Goal: Transaction & Acquisition: Book appointment/travel/reservation

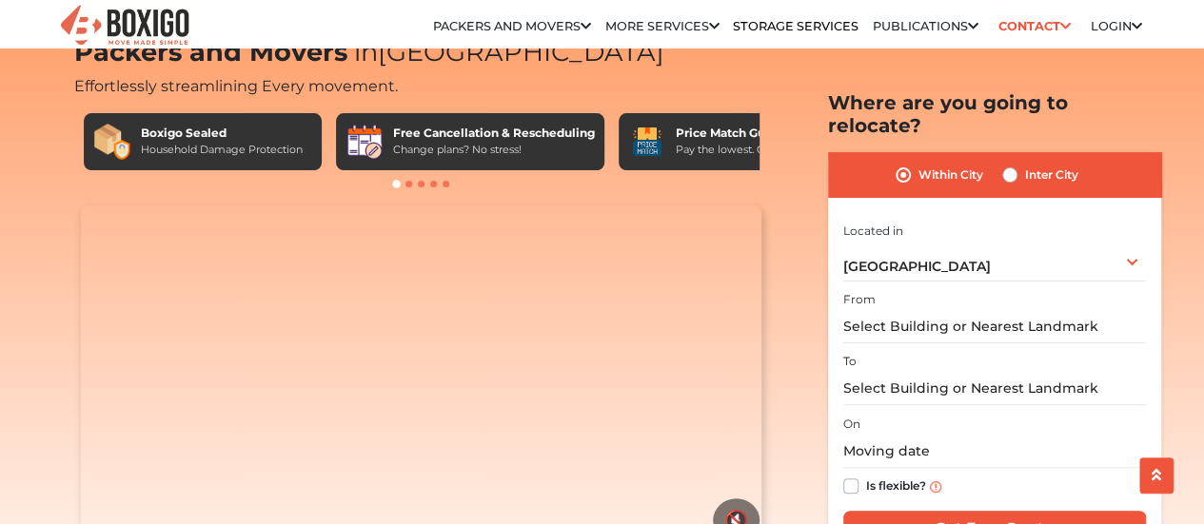
scroll to position [95, 0]
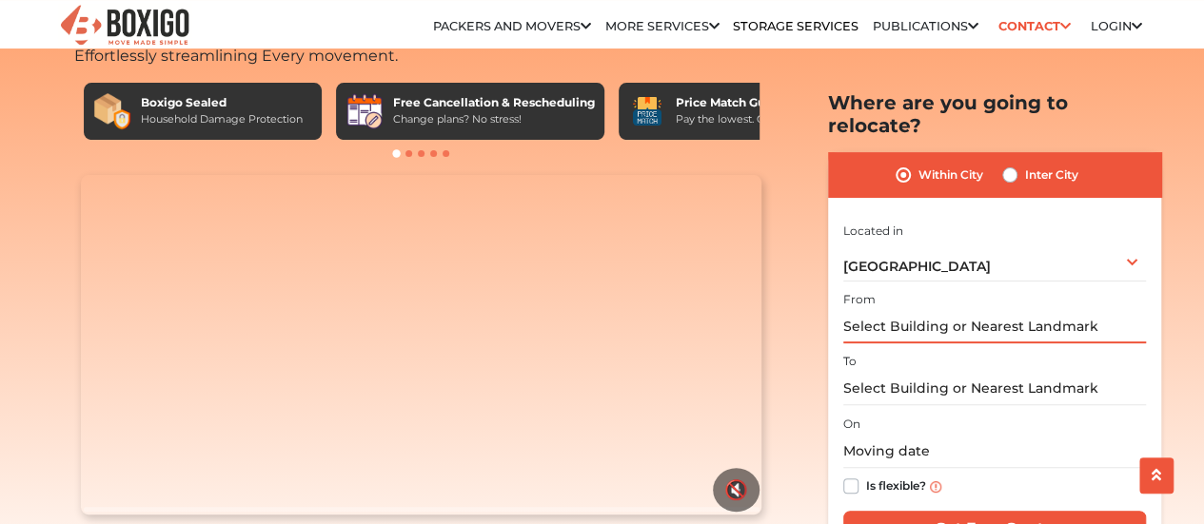
click at [1063, 310] on input "text" at bounding box center [994, 326] width 303 height 33
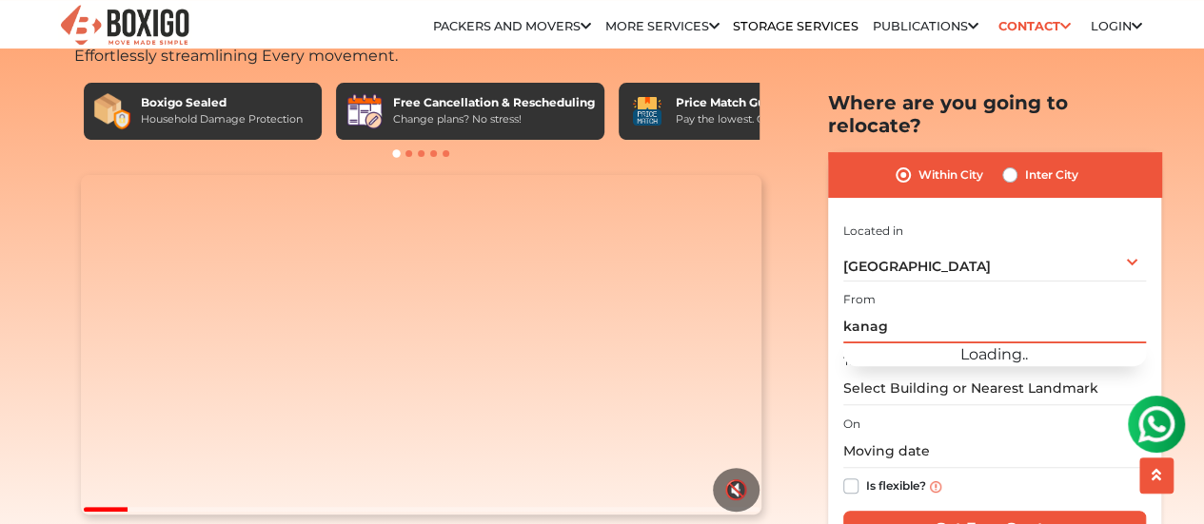
scroll to position [0, 0]
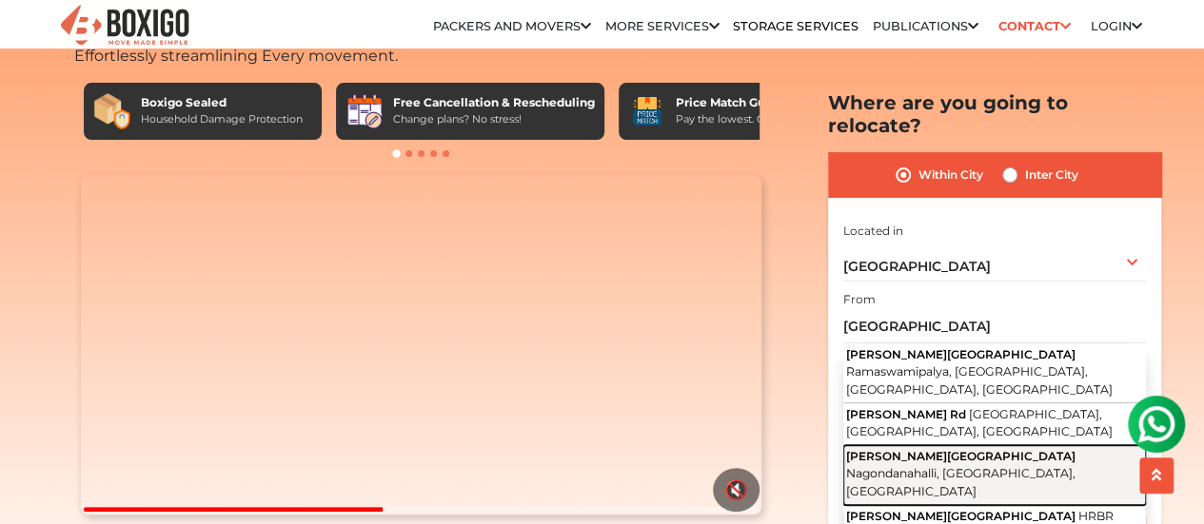
click at [990, 466] on span "Nagondanahalli, Bengaluru, Karnataka" at bounding box center [960, 482] width 229 height 32
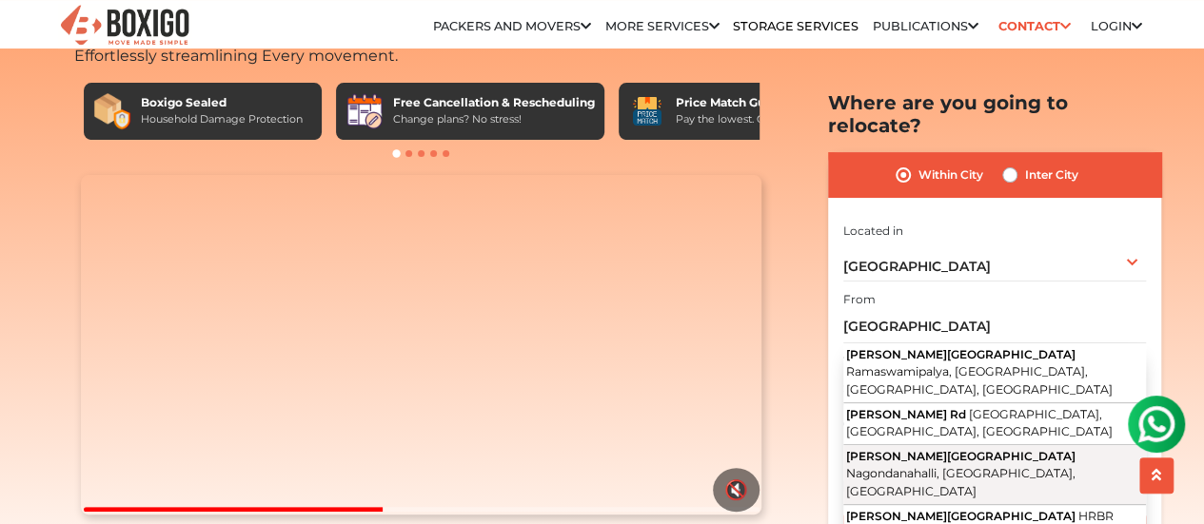
type input "Kanakadasa Road, Nagondanahalli, Bengaluru, Karnataka"
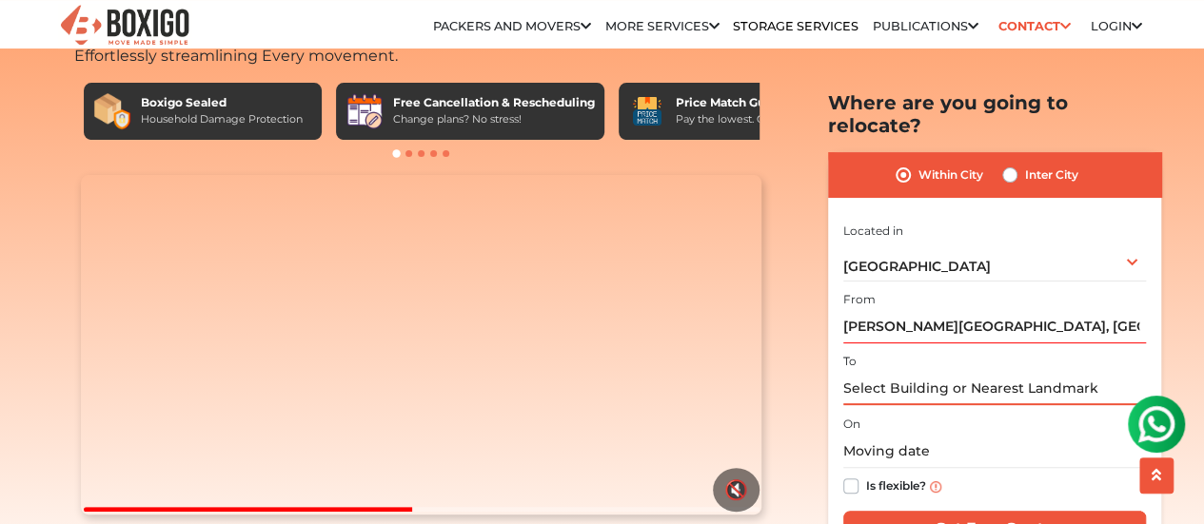
click at [921, 372] on input "text" at bounding box center [994, 388] width 303 height 33
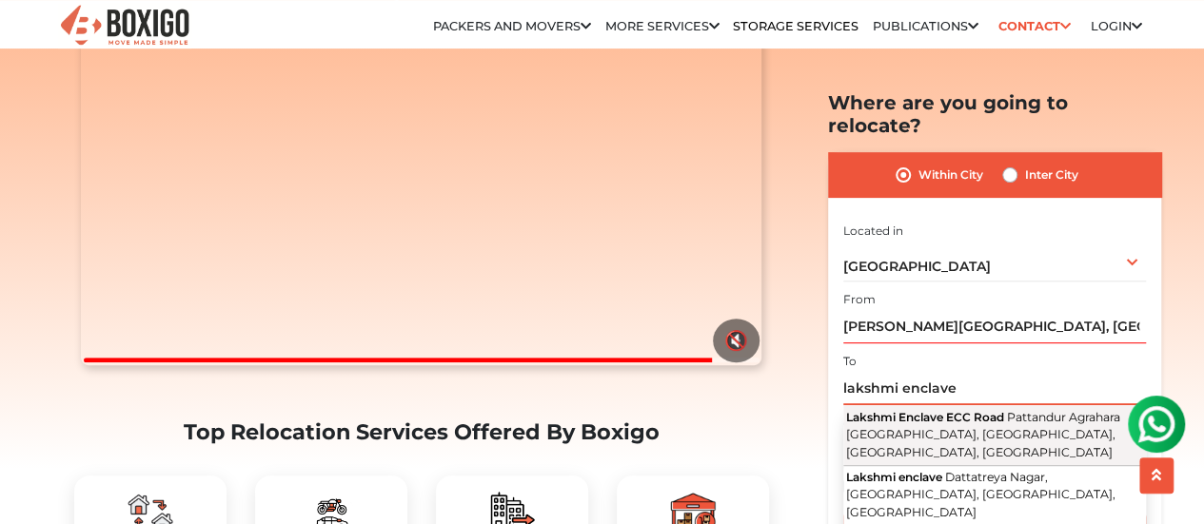
scroll to position [285, 0]
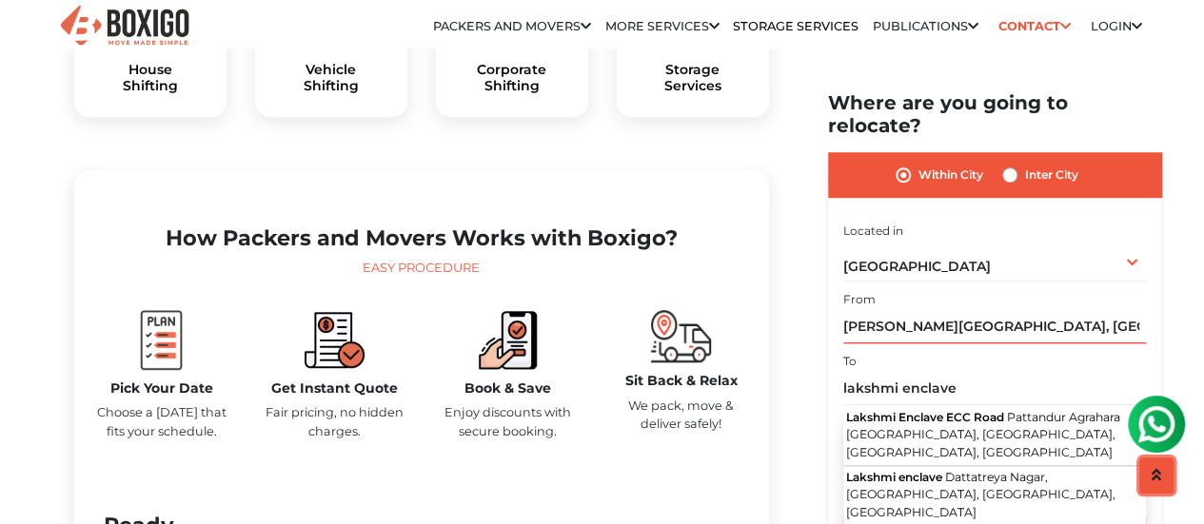
click at [1148, 472] on button "scroll up" at bounding box center [1156, 476] width 34 height 36
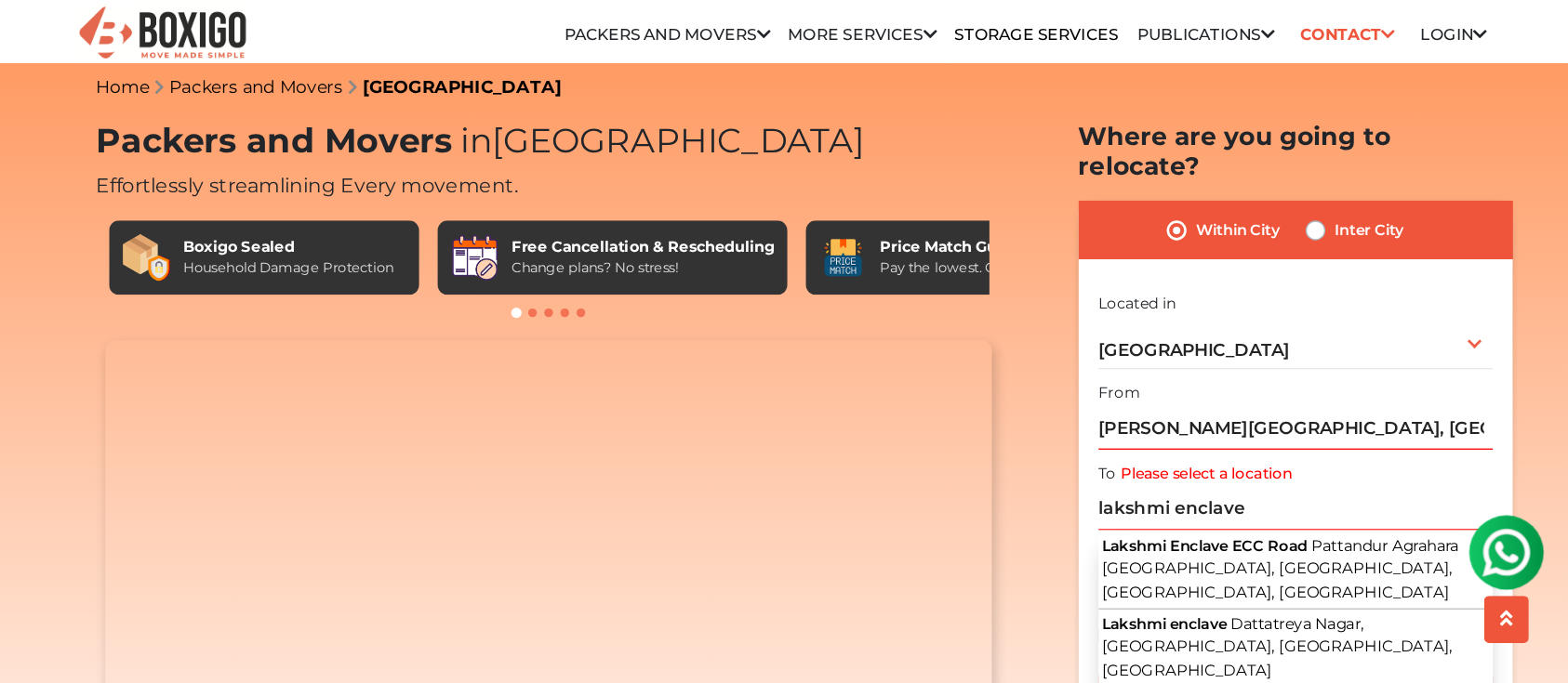
scroll to position [0, 0]
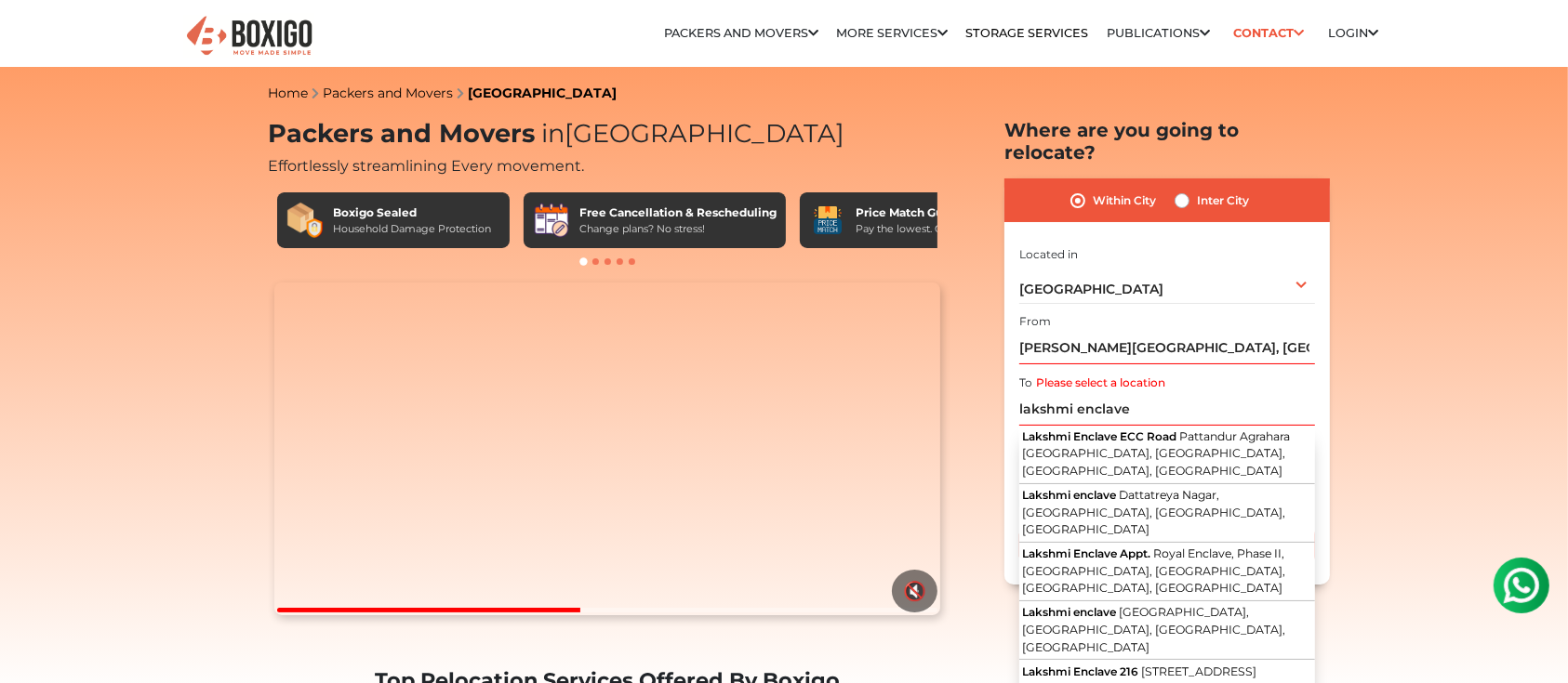
click at [1131, 371] on div "To Please select a location lakshmi enclave Lakshmi Enclave ECC Road Pattandur …" at bounding box center [1167, 399] width 296 height 55
drag, startPoint x: 1166, startPoint y: 390, endPoint x: 849, endPoint y: 359, distance: 318.5
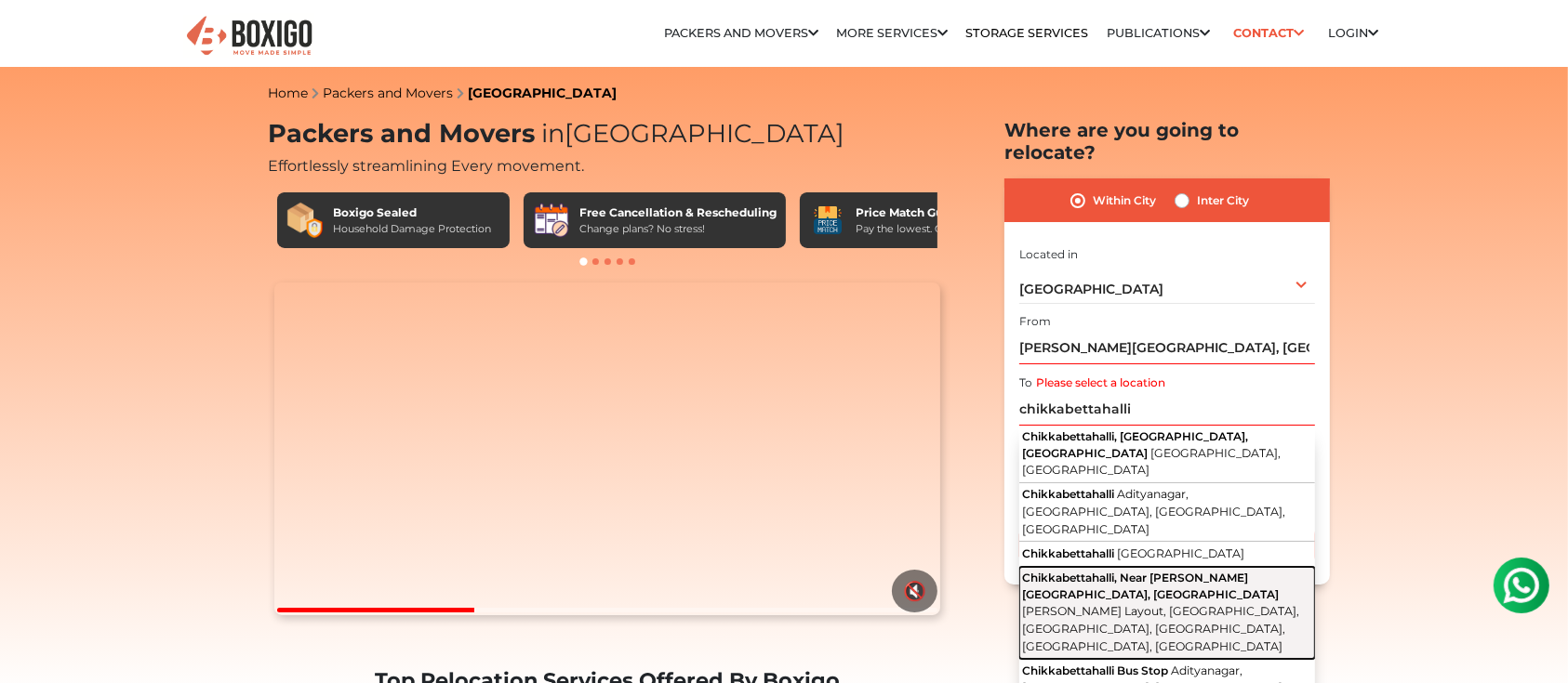
click at [1176, 511] on button "Chikkabettahalli, Near Sambhram College, Vidyaranyapura, Bangalore 560097 Munis…" at bounding box center [1167, 613] width 296 height 92
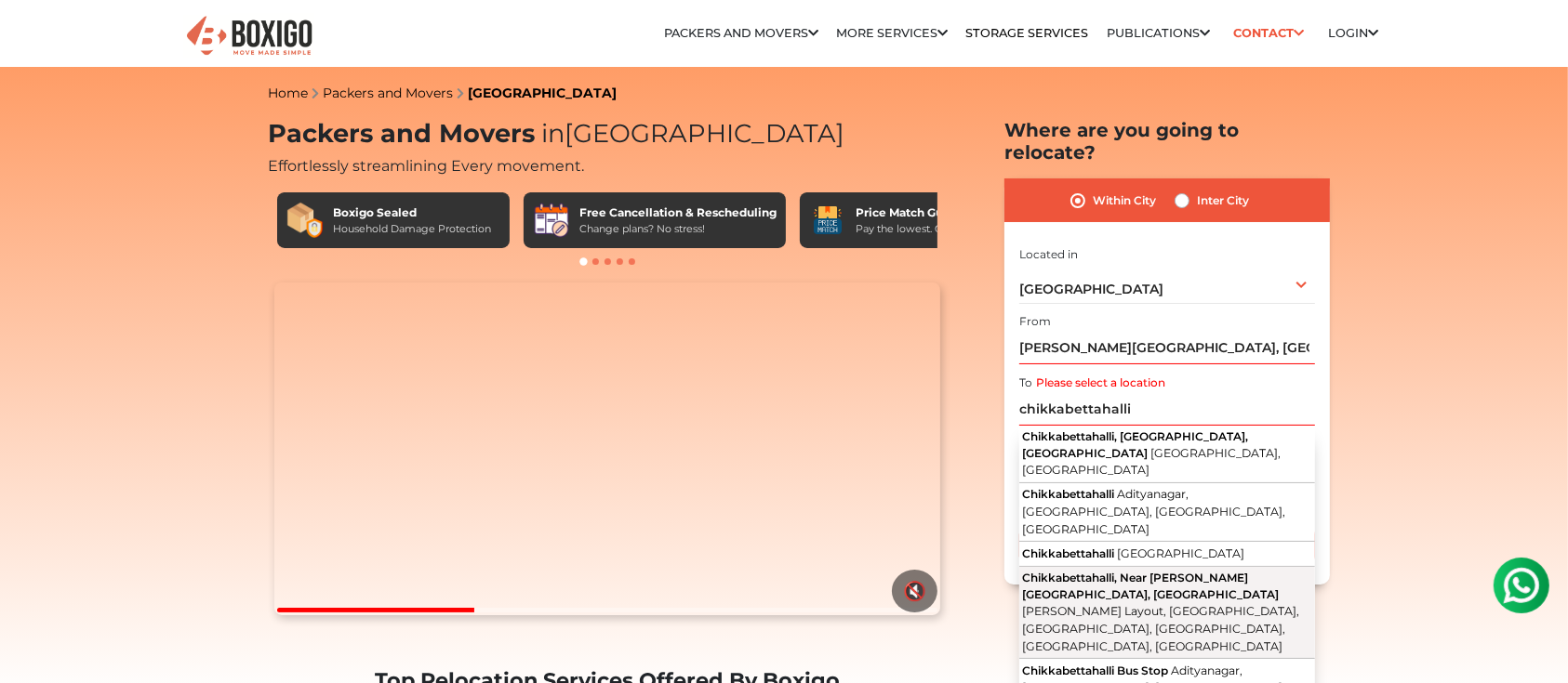
type input "Chikkabettahalli, Near Sambhram College, Vidyaranyapura, Bangalore 560097, Muni…"
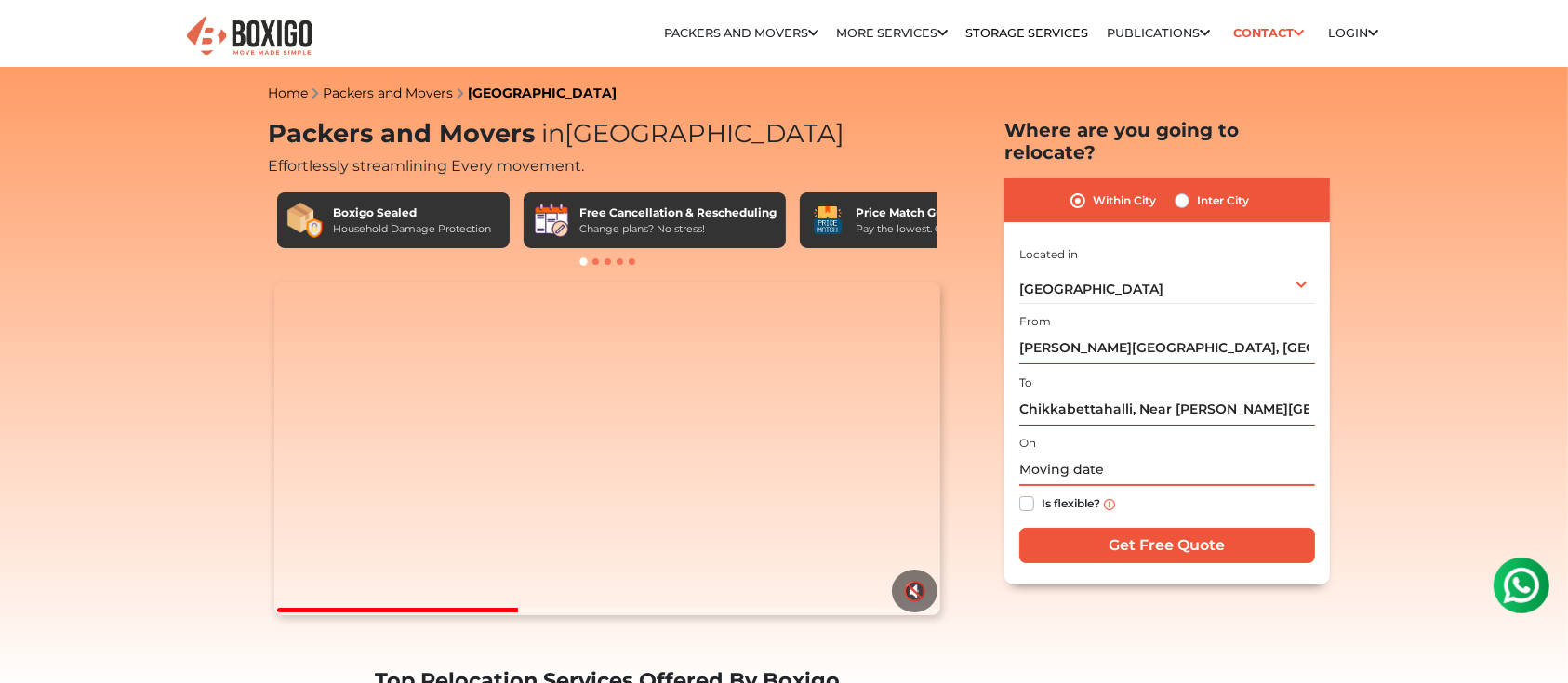
click at [1135, 453] on input "text" at bounding box center [1167, 469] width 296 height 32
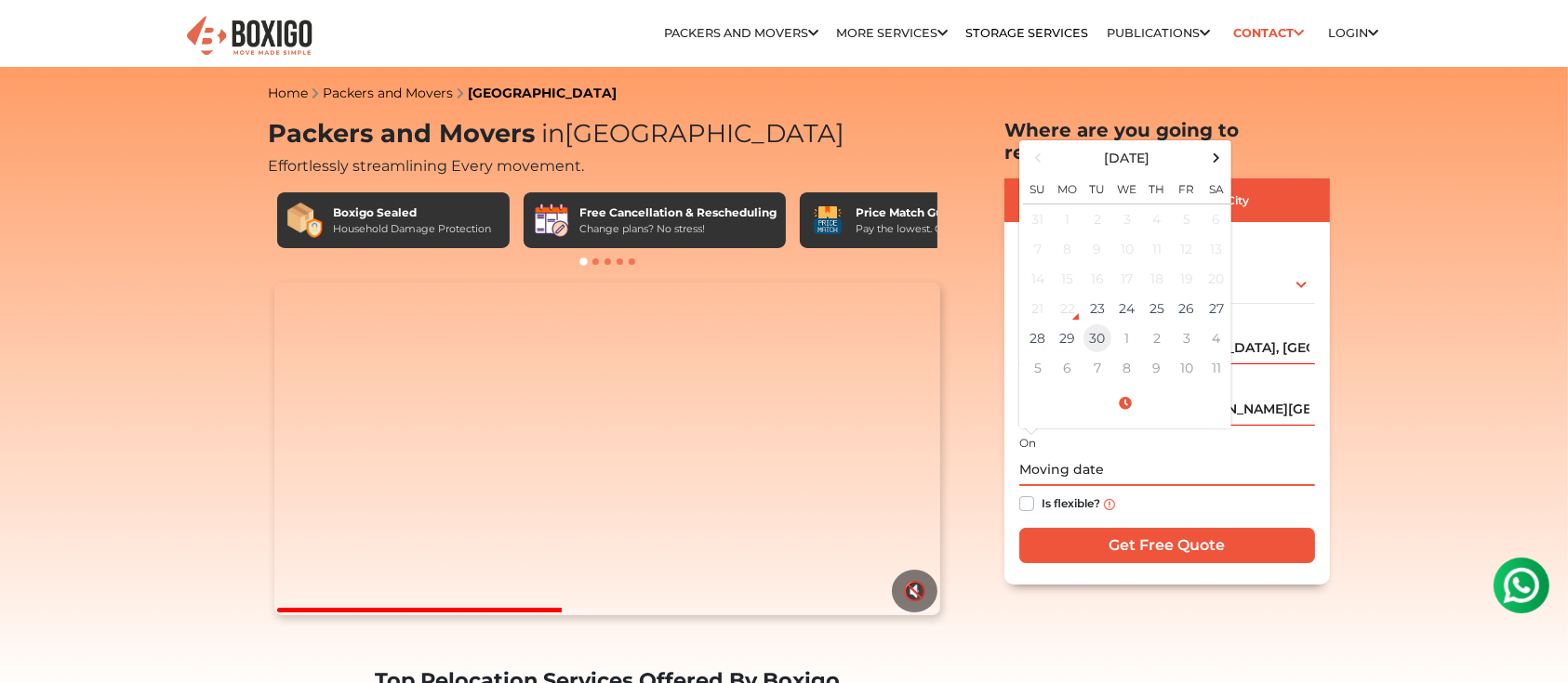
click at [1106, 323] on td "30" at bounding box center [1098, 338] width 29 height 29
type input "09/30/2025 12:00 AM"
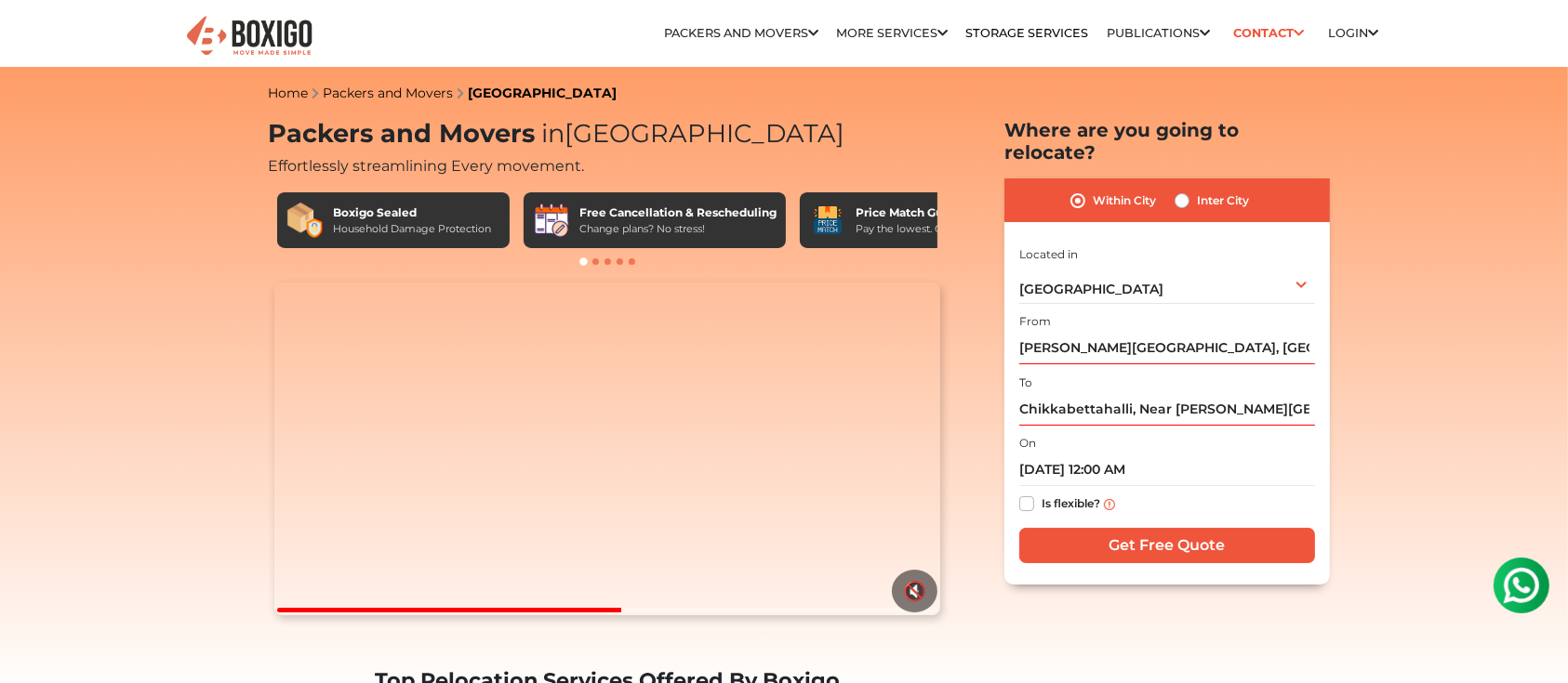
click at [1042, 492] on label "Is flexible?" at bounding box center [1071, 502] width 59 height 20
click at [1025, 492] on input "Is flexible?" at bounding box center [1026, 501] width 15 height 19
checkbox input "true"
click at [1141, 511] on input "Get Free Quote" at bounding box center [1167, 545] width 296 height 35
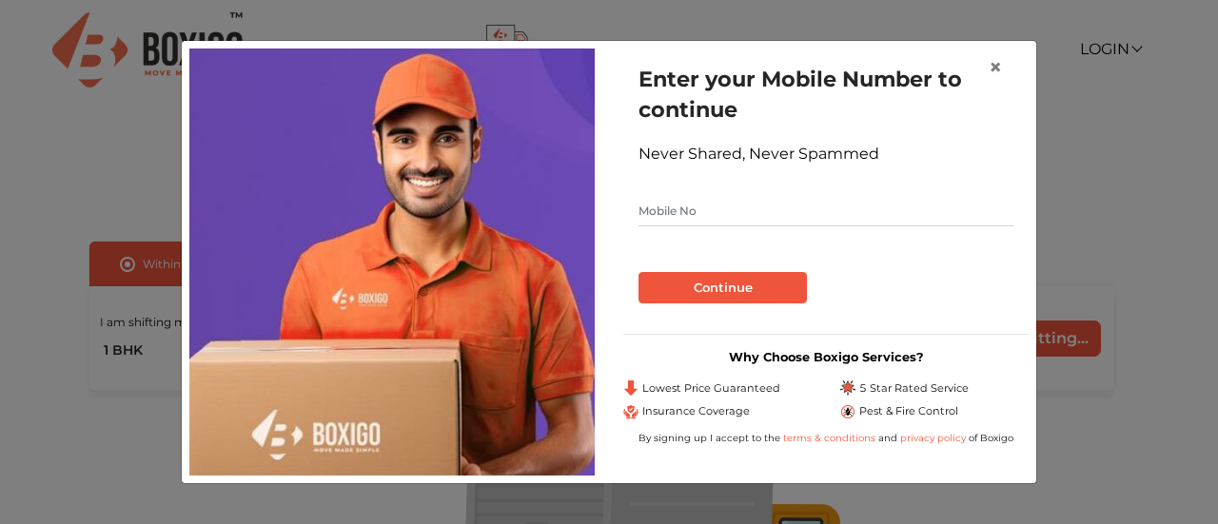
click at [705, 210] on input "text" at bounding box center [825, 211] width 375 height 30
type input "9952142502"
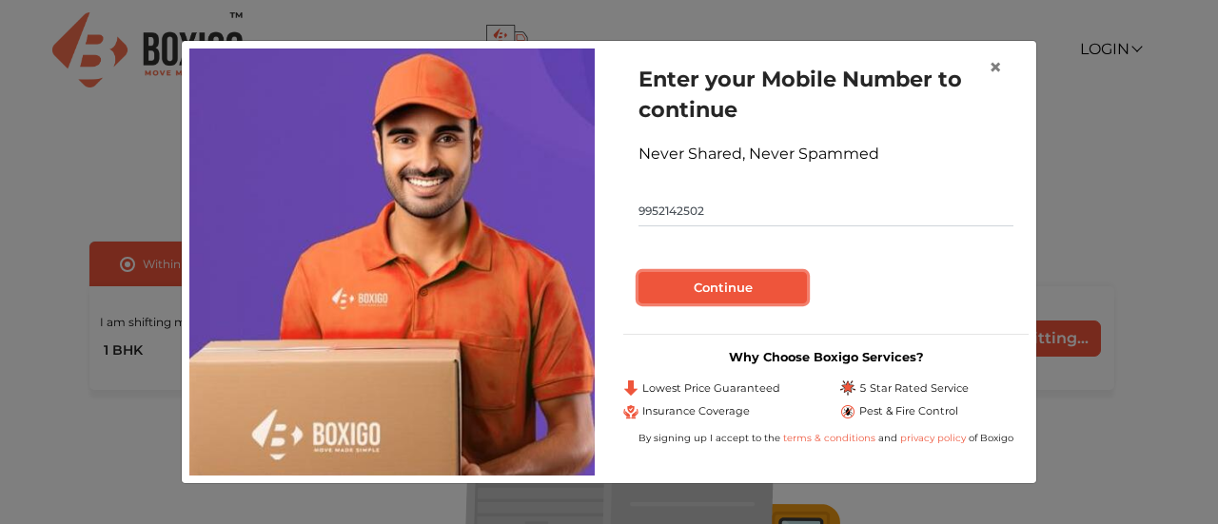
click at [743, 283] on button "Continue" at bounding box center [722, 288] width 168 height 32
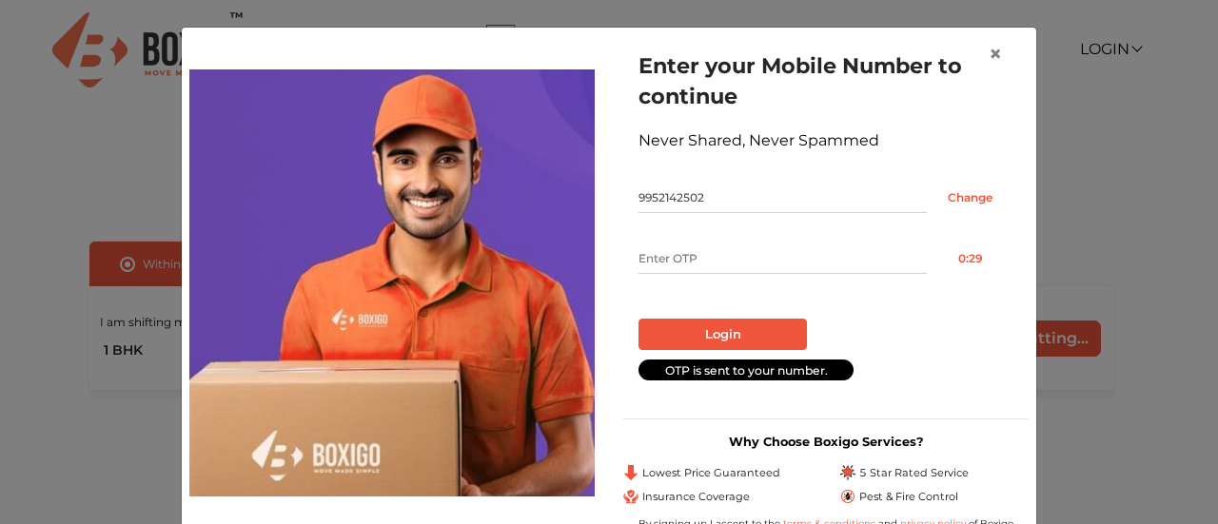
click at [736, 262] on input "text" at bounding box center [782, 259] width 288 height 30
type input "3697"
click at [755, 325] on button "Login" at bounding box center [722, 335] width 168 height 32
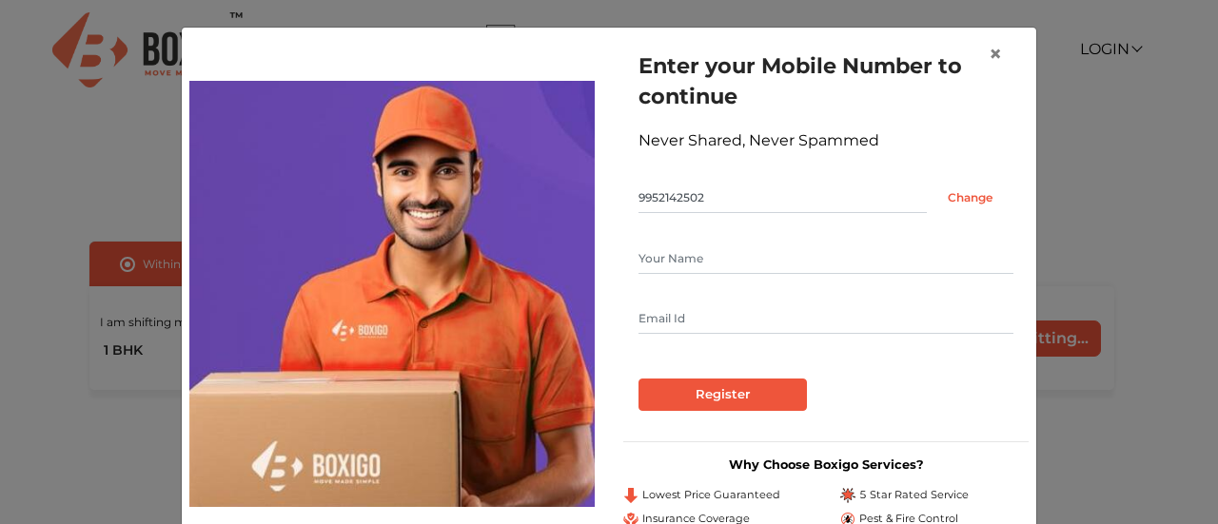
click at [763, 241] on form "Enter your Mobile Number to continue Never Shared, Never Spammed 9952142502 Cha…" at bounding box center [825, 230] width 375 height 361
click at [756, 266] on input "text" at bounding box center [825, 259] width 375 height 30
type input "b"
type input "[PERSON_NAME]"
type input "[EMAIL_ADDRESS][DOMAIN_NAME]"
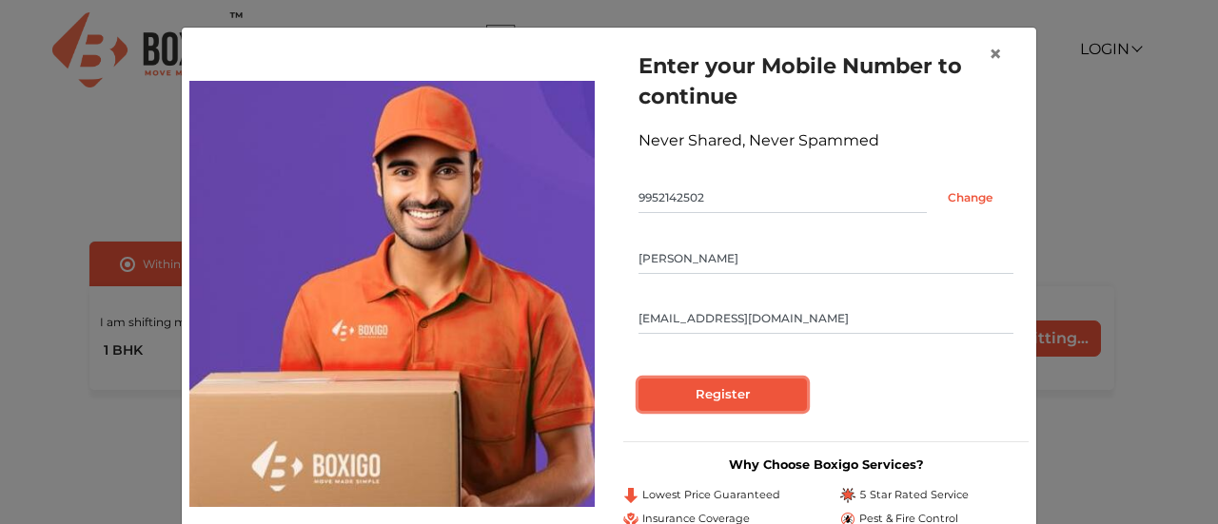
click at [748, 393] on input "Register" at bounding box center [722, 395] width 168 height 32
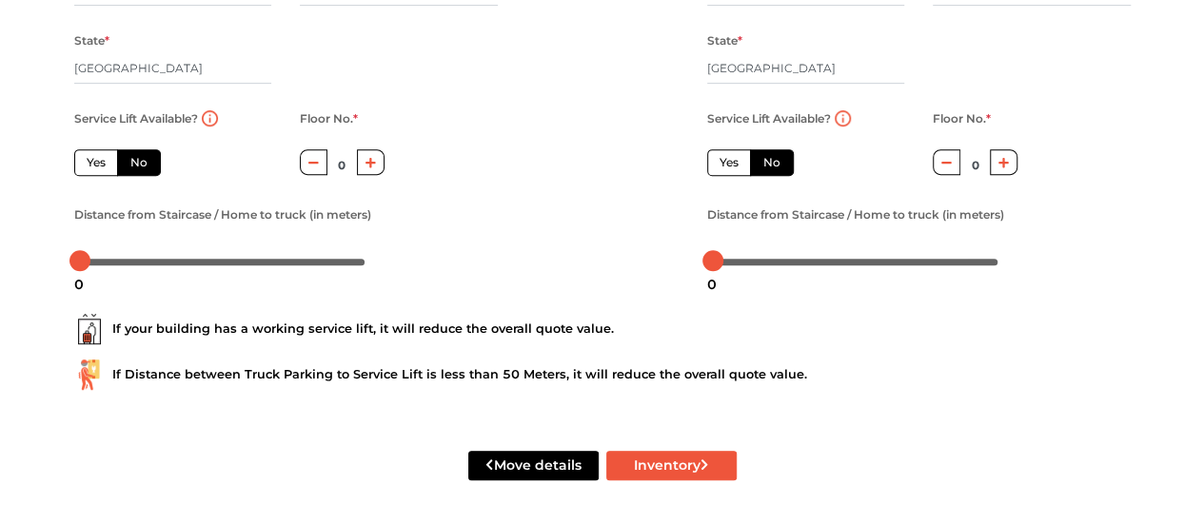
scroll to position [375, 0]
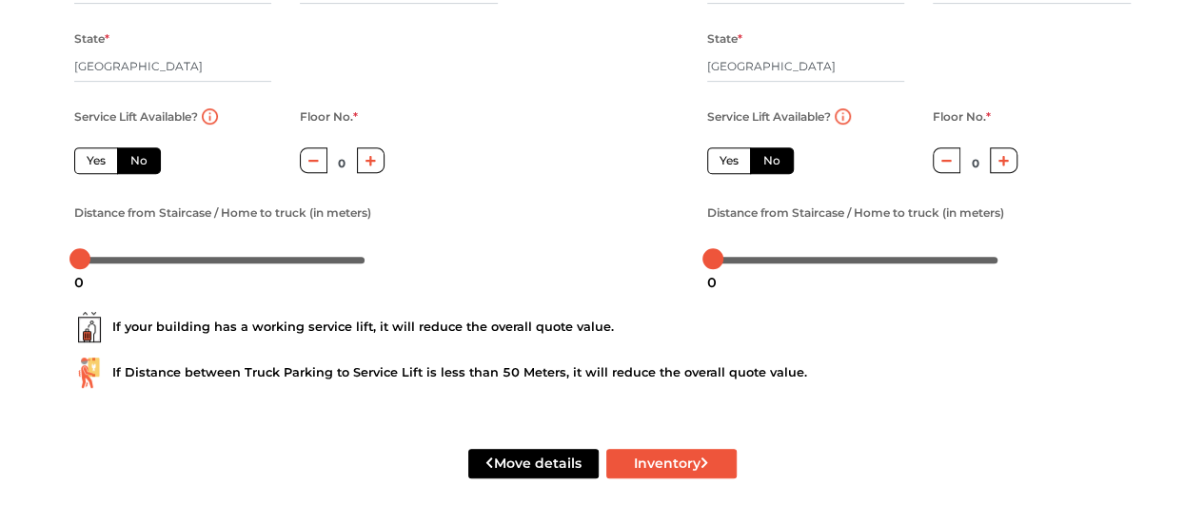
click at [814, 250] on div at bounding box center [855, 259] width 297 height 30
click at [803, 260] on div at bounding box center [855, 258] width 285 height 11
click at [1000, 165] on icon "button" at bounding box center [1003, 160] width 10 height 11
click at [1001, 165] on icon "button" at bounding box center [1003, 160] width 10 height 11
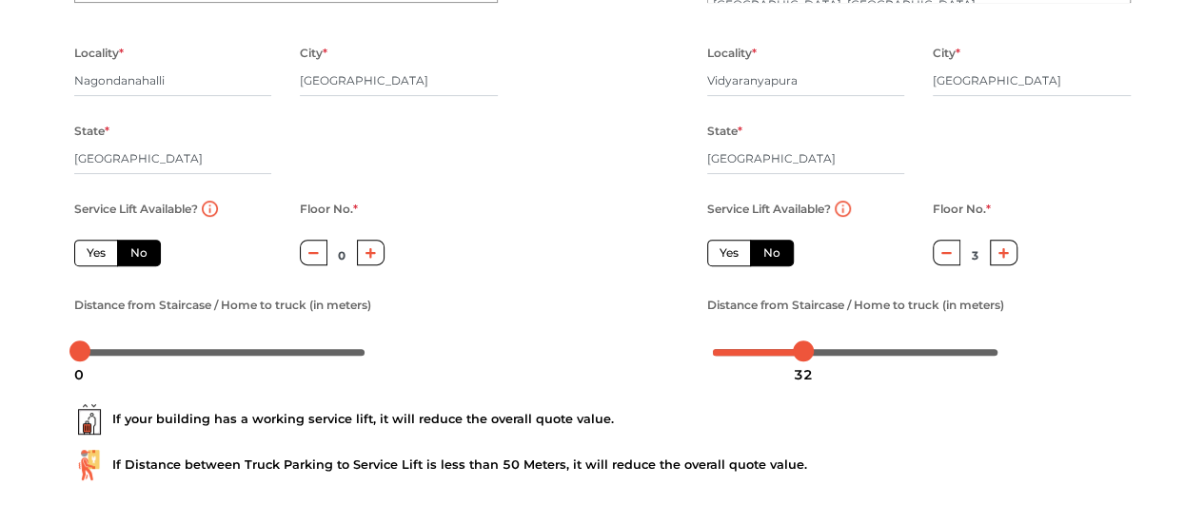
scroll to position [185, 0]
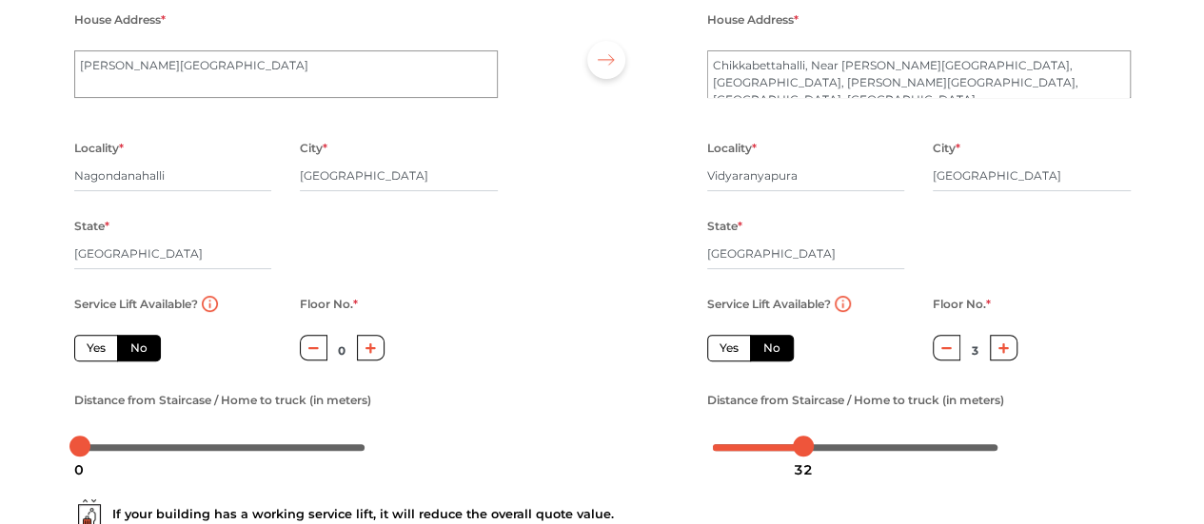
click at [938, 356] on button "button" at bounding box center [946, 348] width 28 height 26
click at [943, 353] on icon "button" at bounding box center [946, 348] width 10 height 11
type input "1"
click at [137, 456] on div at bounding box center [222, 446] width 297 height 30
click at [139, 451] on div at bounding box center [222, 446] width 285 height 11
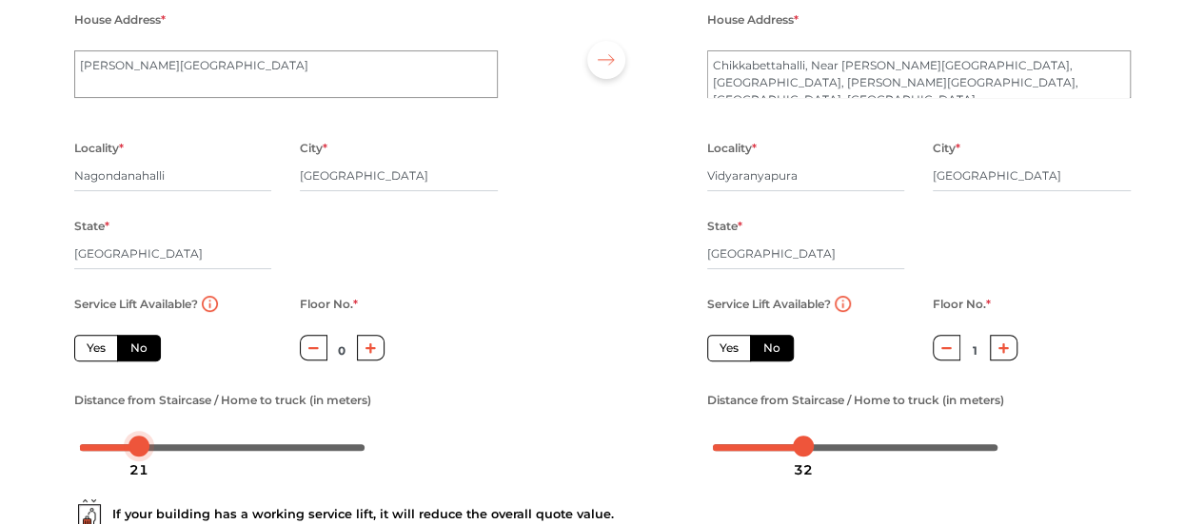
click at [150, 454] on div "21" at bounding box center [139, 470] width 34 height 32
click at [165, 454] on div "25" at bounding box center [150, 470] width 34 height 32
click at [185, 340] on body "Plan your move Enter your floor info Add your inventory Your move summary My Mo…" at bounding box center [602, 77] width 1204 height 524
click at [730, 354] on label "Yes" at bounding box center [729, 348] width 44 height 27
click at [730, 352] on input "Yes" at bounding box center [725, 346] width 12 height 12
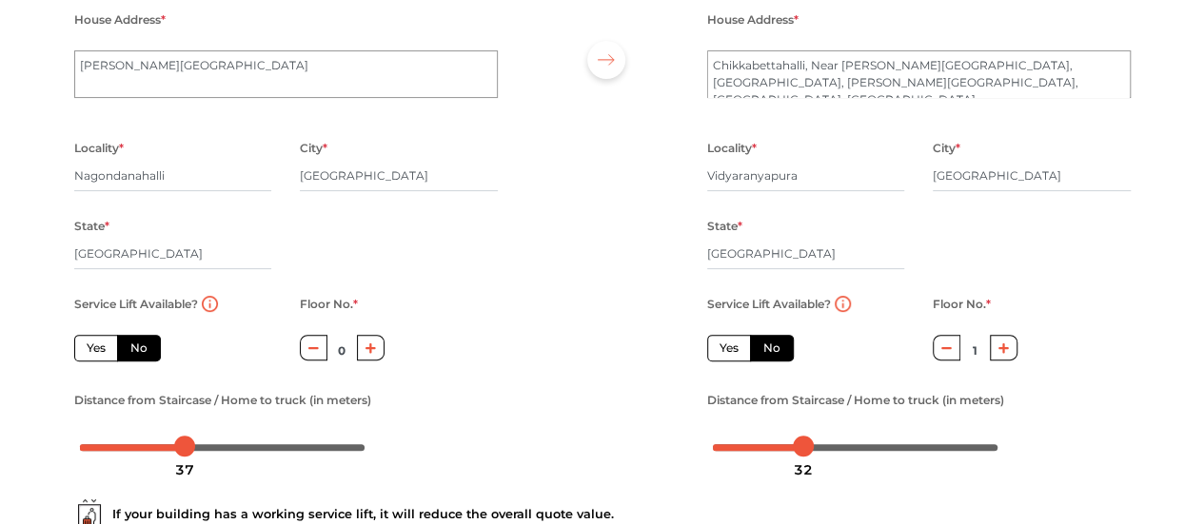
radio input "true"
radio input "false"
type input "0"
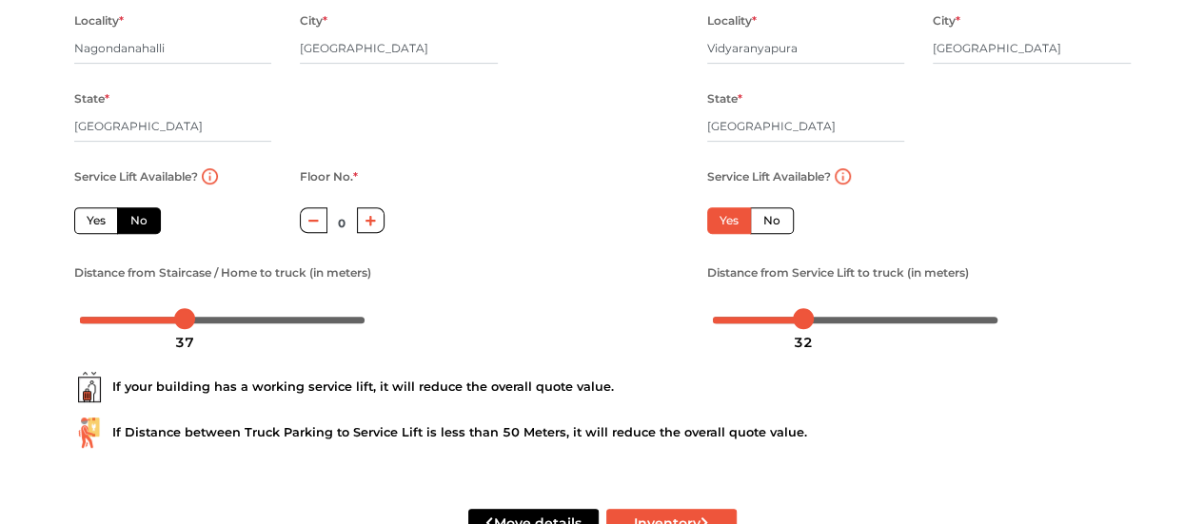
scroll to position [375, 0]
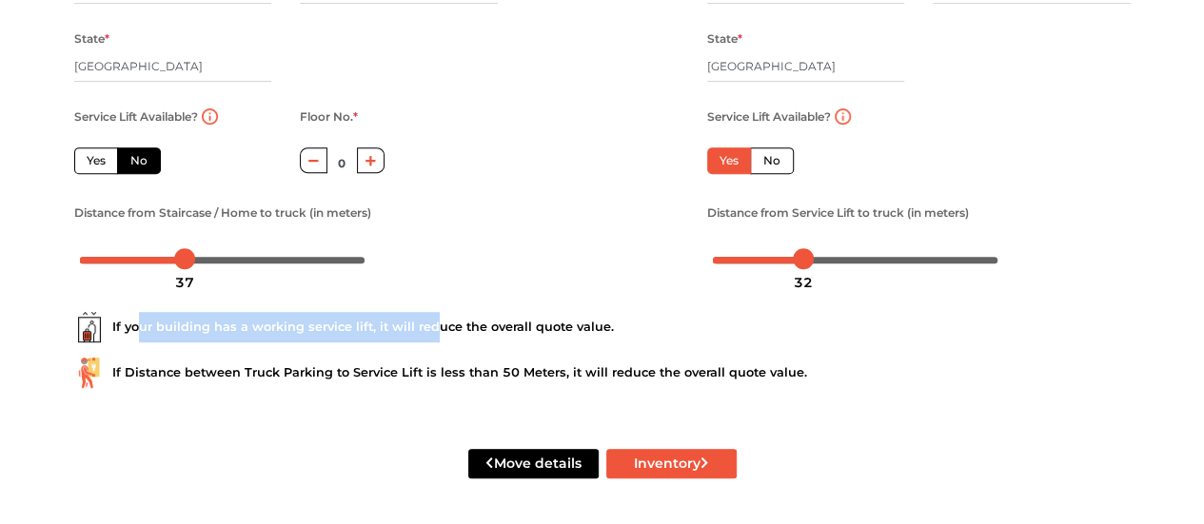
drag, startPoint x: 139, startPoint y: 338, endPoint x: 434, endPoint y: 339, distance: 295.0
click at [434, 339] on div "If your building has a working service lift, it will reduce the overall quote v…" at bounding box center [602, 327] width 1056 height 30
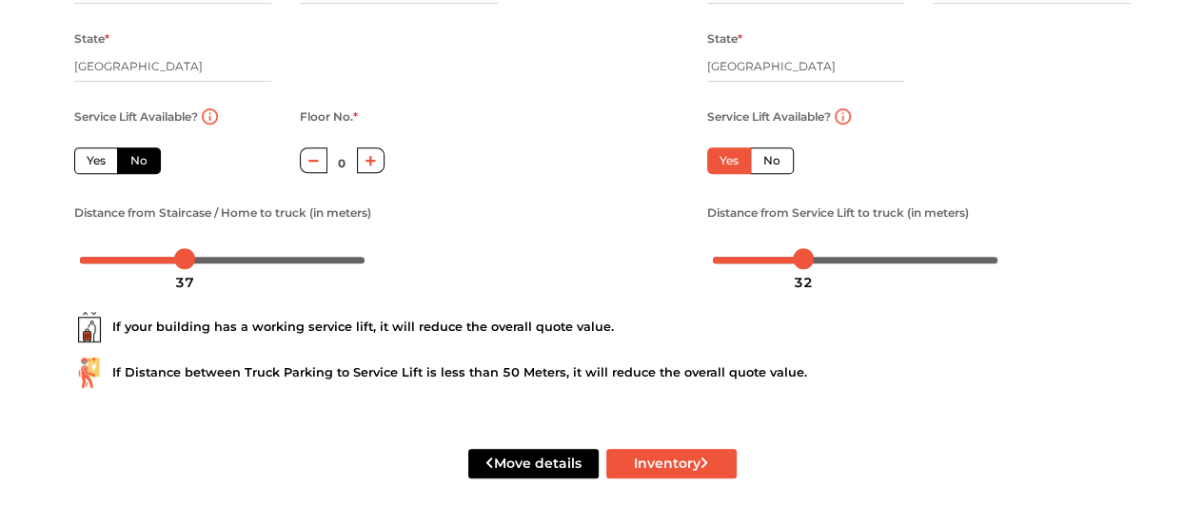
click at [558, 282] on div at bounding box center [602, 20] width 181 height 524
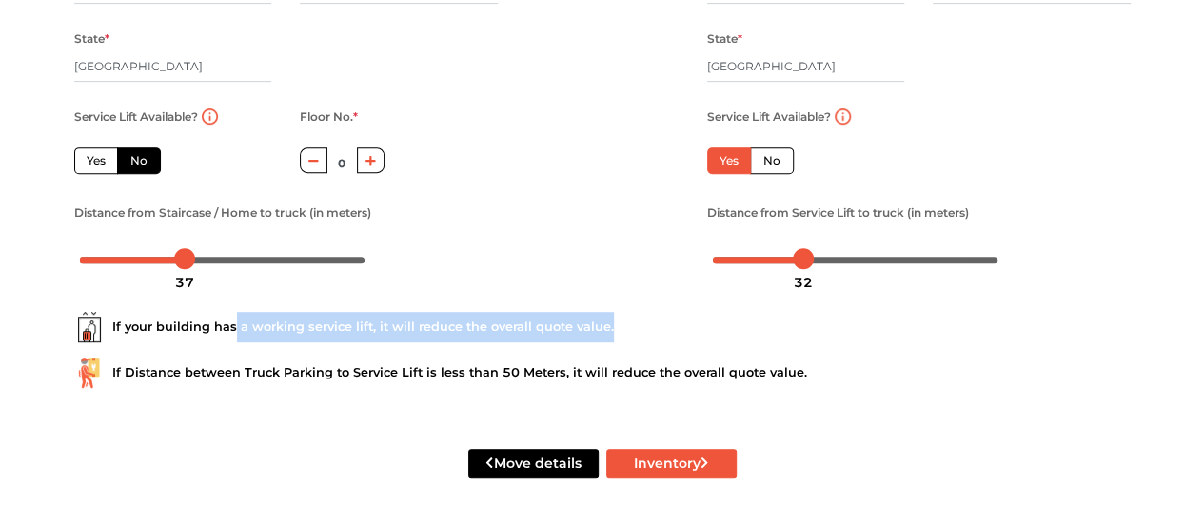
drag, startPoint x: 607, startPoint y: 329, endPoint x: 233, endPoint y: 340, distance: 374.1
click at [233, 340] on div "If your building has a working service lift, it will reduce the overall quote v…" at bounding box center [602, 327] width 1056 height 30
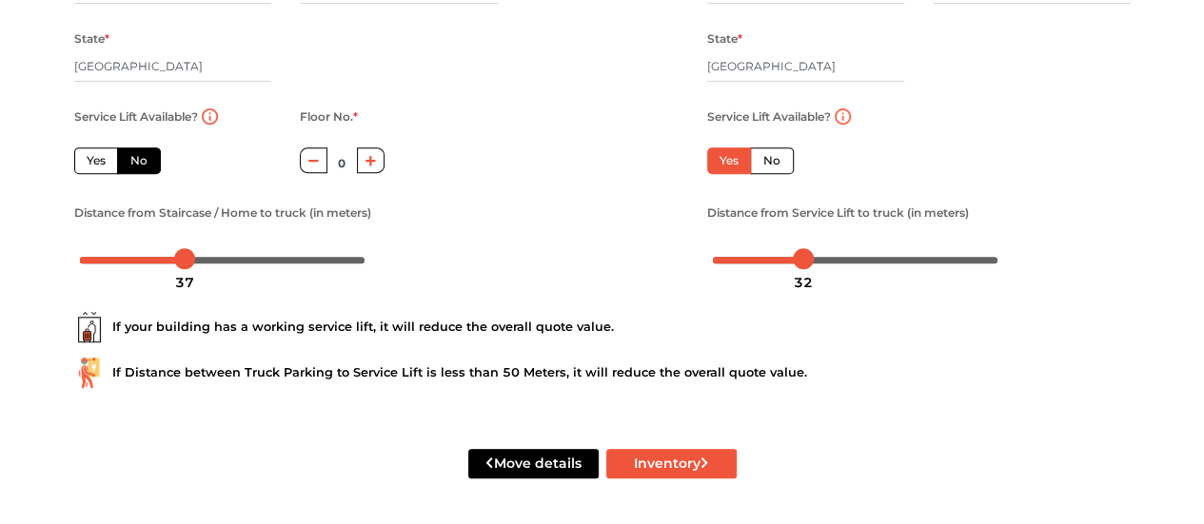
click at [370, 150] on button "button" at bounding box center [371, 160] width 28 height 26
click at [370, 155] on icon "button" at bounding box center [370, 160] width 10 height 10
type input "3"
click at [693, 472] on button "Inventory" at bounding box center [671, 463] width 130 height 29
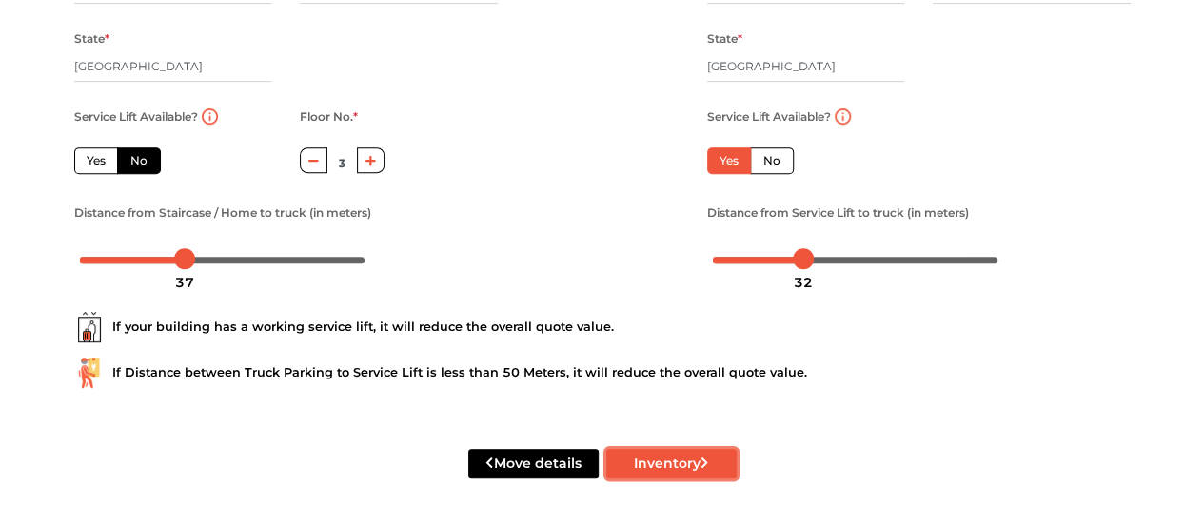
radio input "true"
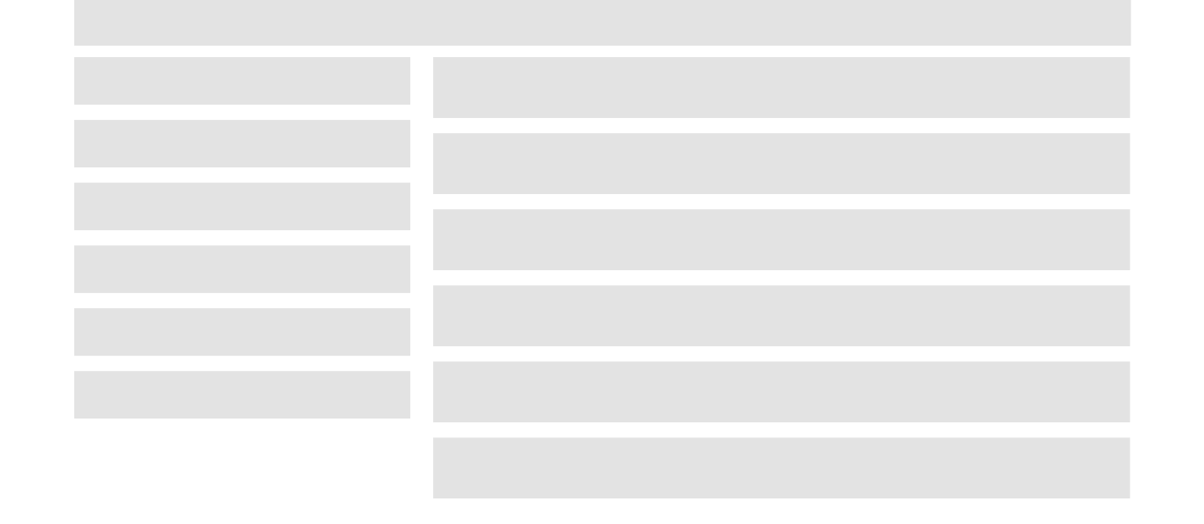
scroll to position [124, 0]
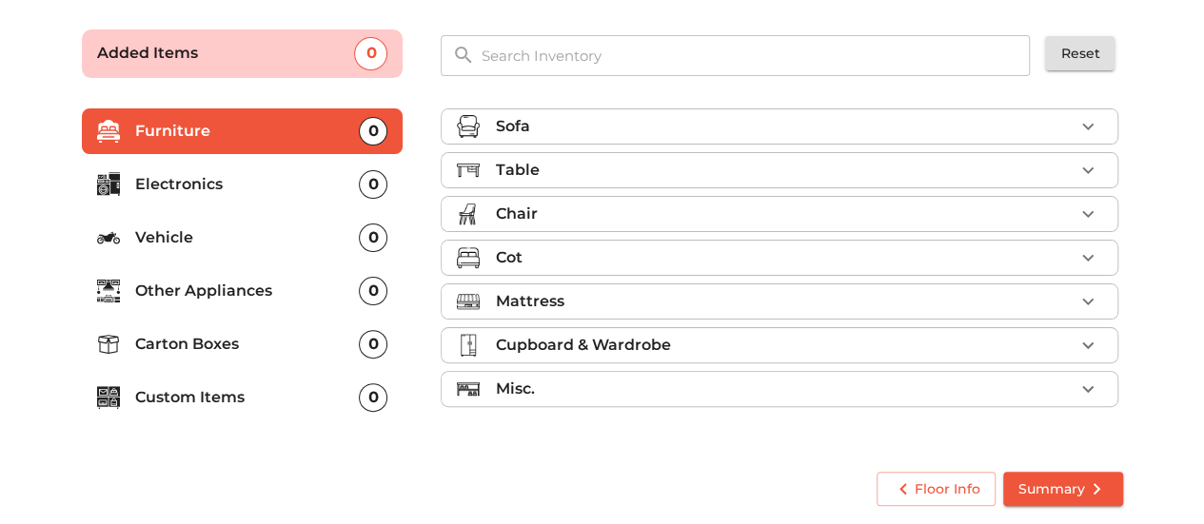
click at [1100, 170] on button "button" at bounding box center [1087, 170] width 29 height 29
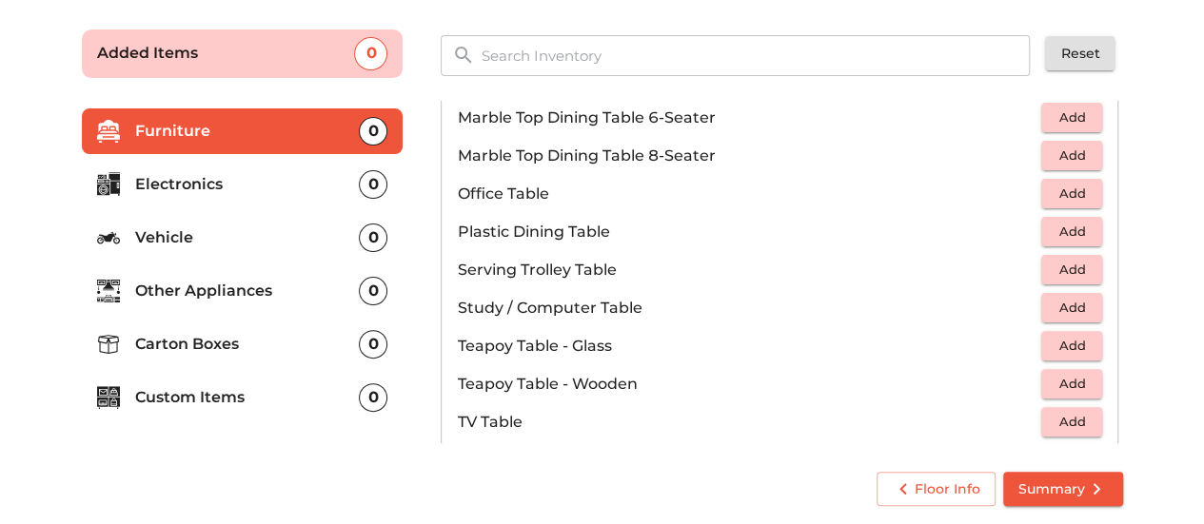
scroll to position [952, 0]
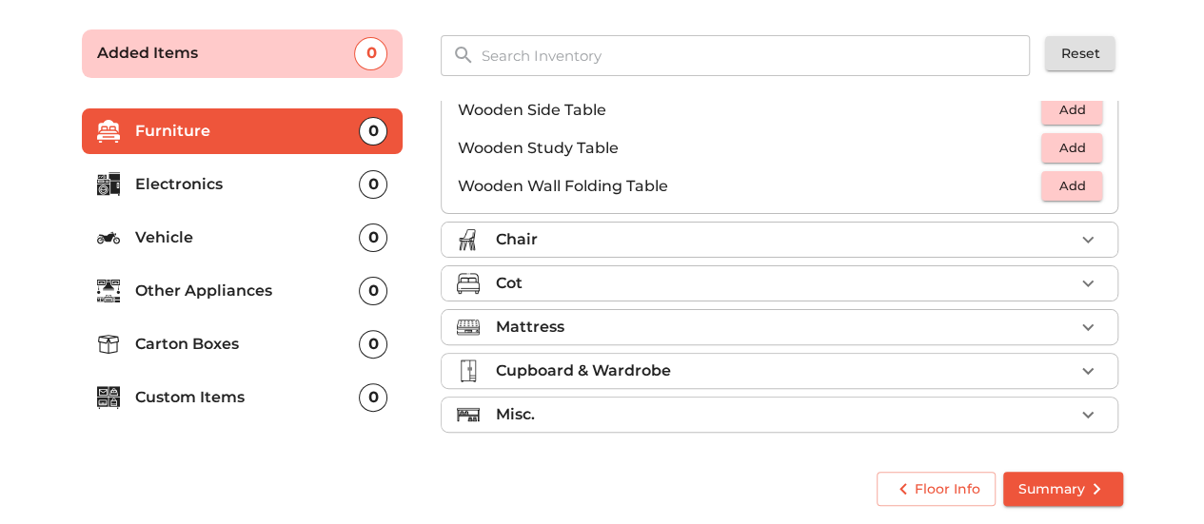
click at [1076, 245] on icon "button" at bounding box center [1087, 239] width 23 height 23
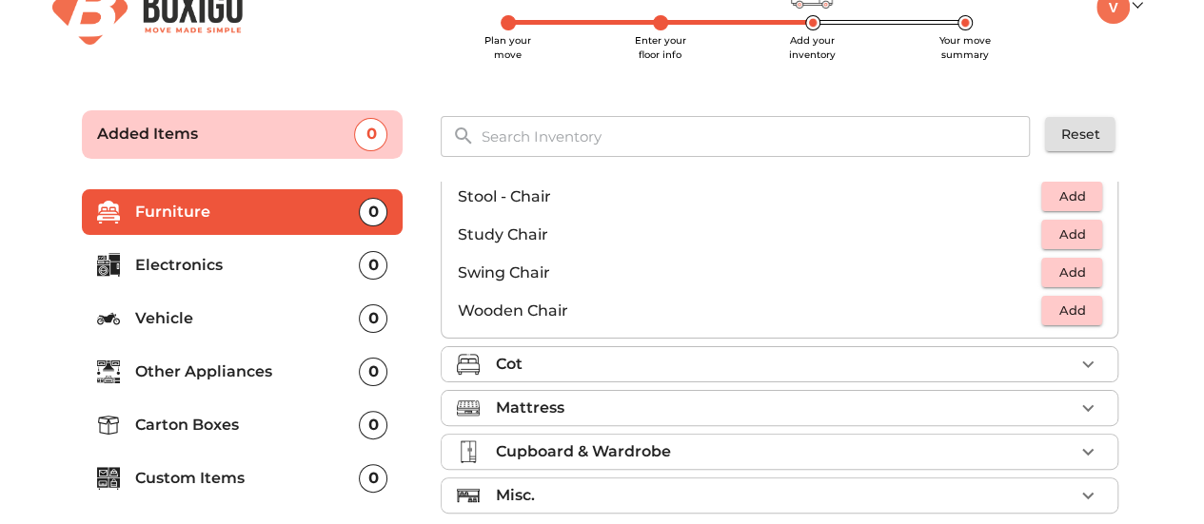
scroll to position [124, 0]
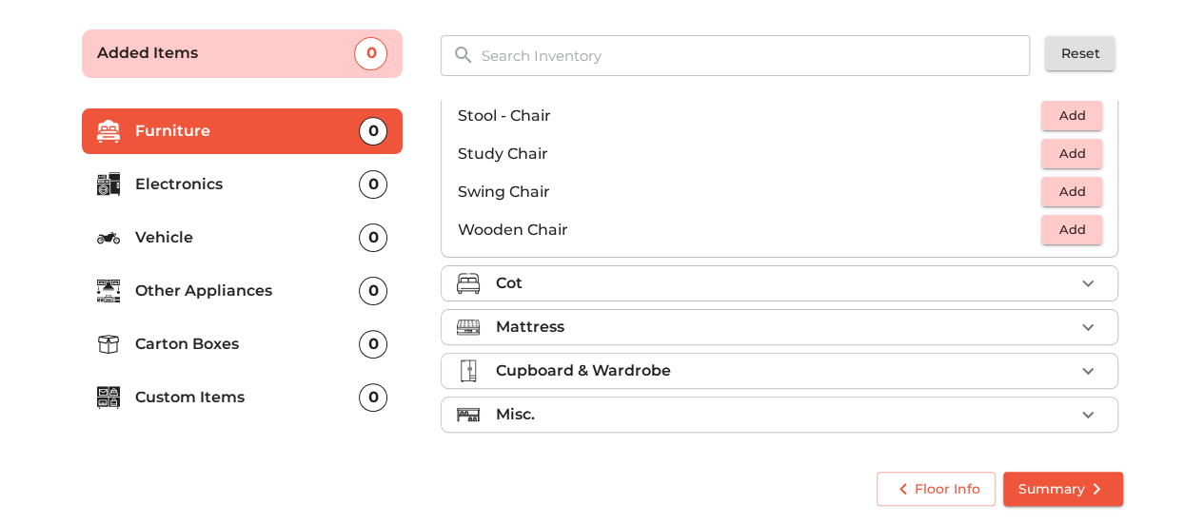
click at [1076, 363] on icon "button" at bounding box center [1087, 371] width 23 height 23
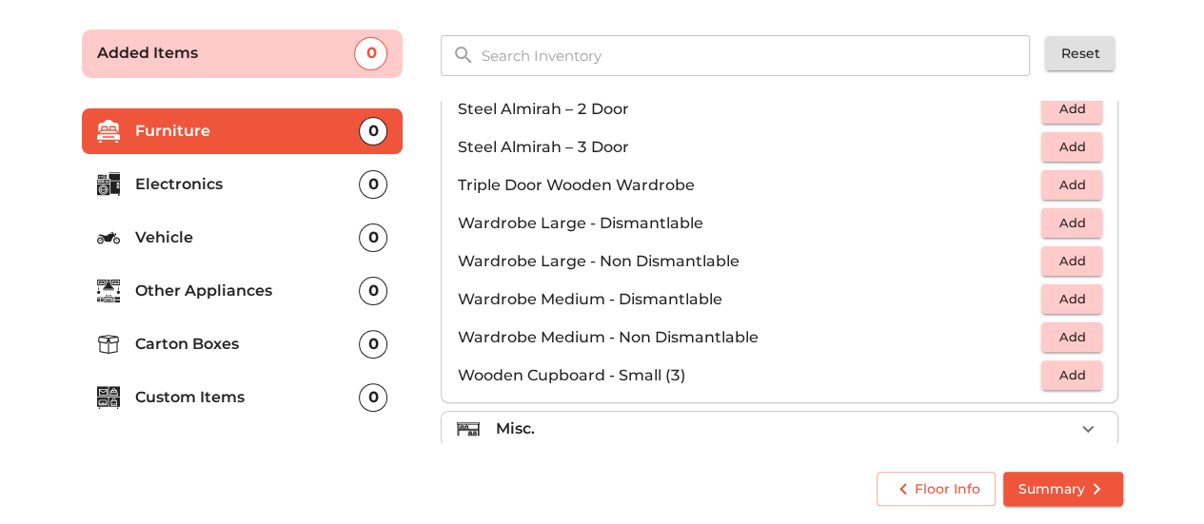
scroll to position [638, 0]
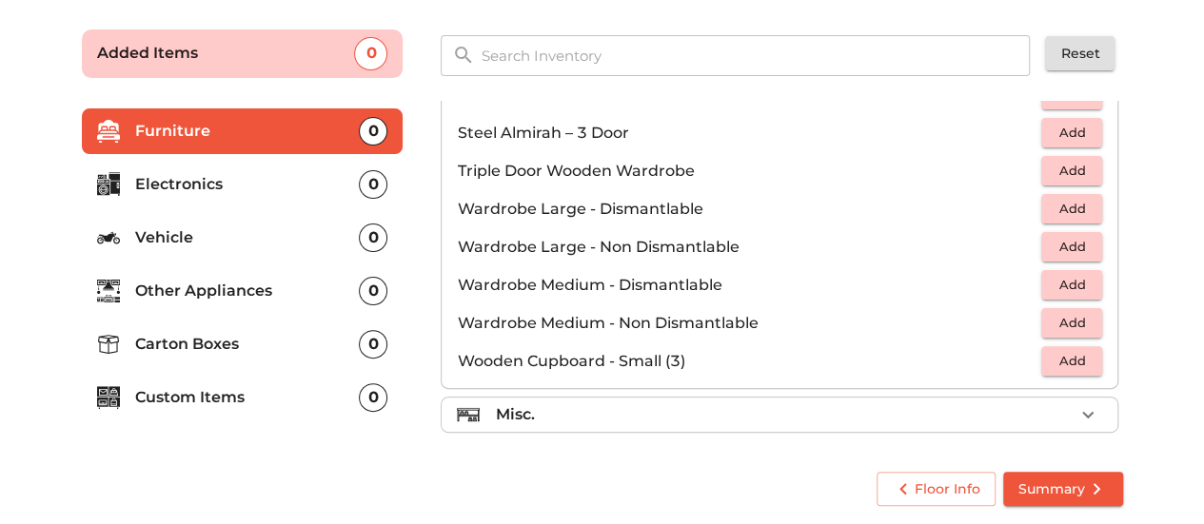
click at [1076, 404] on icon "button" at bounding box center [1087, 414] width 23 height 23
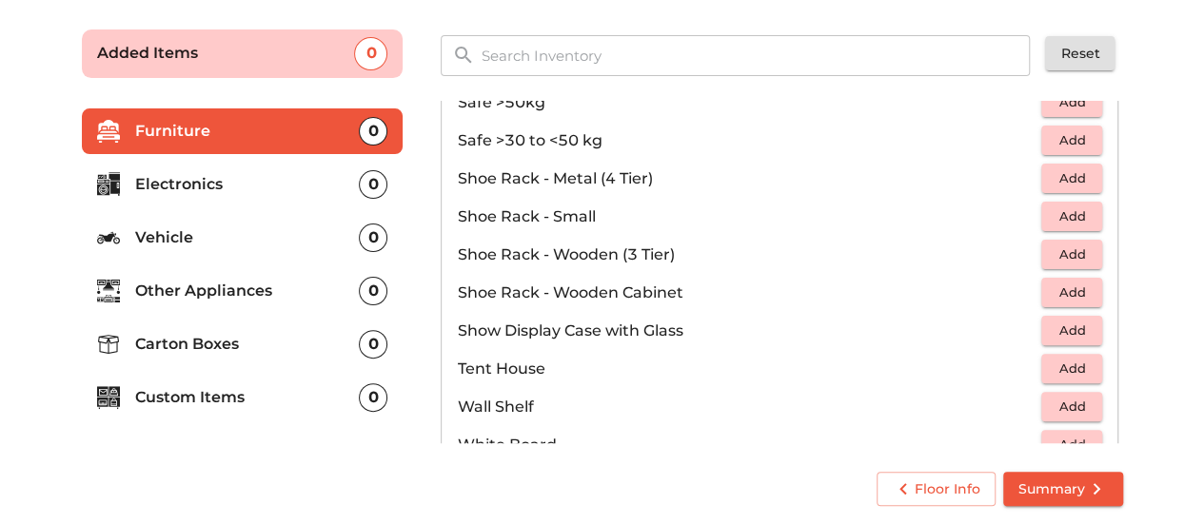
scroll to position [1018, 0]
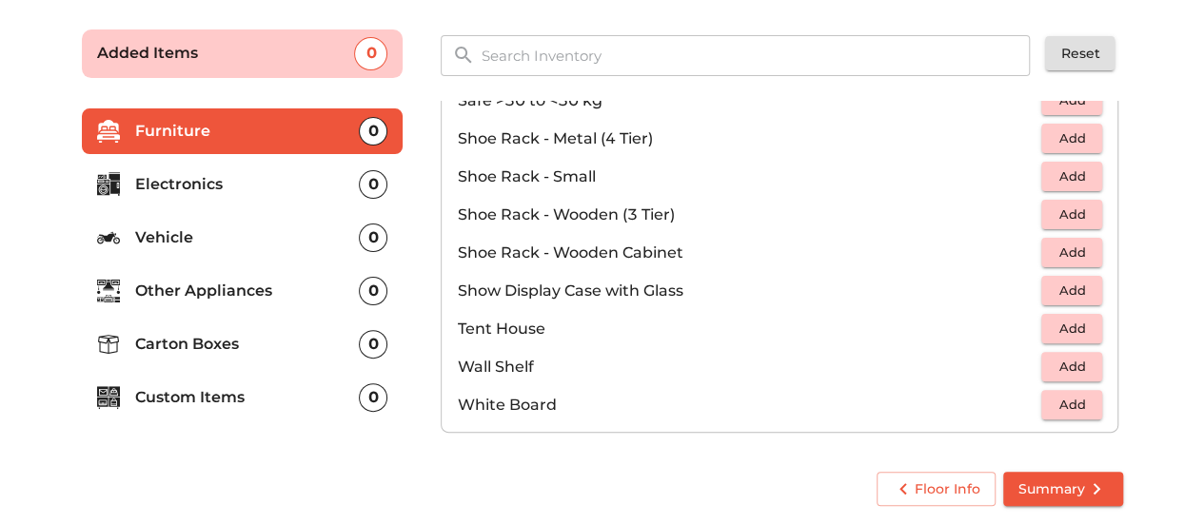
click at [235, 186] on p "Electronics" at bounding box center [247, 184] width 225 height 23
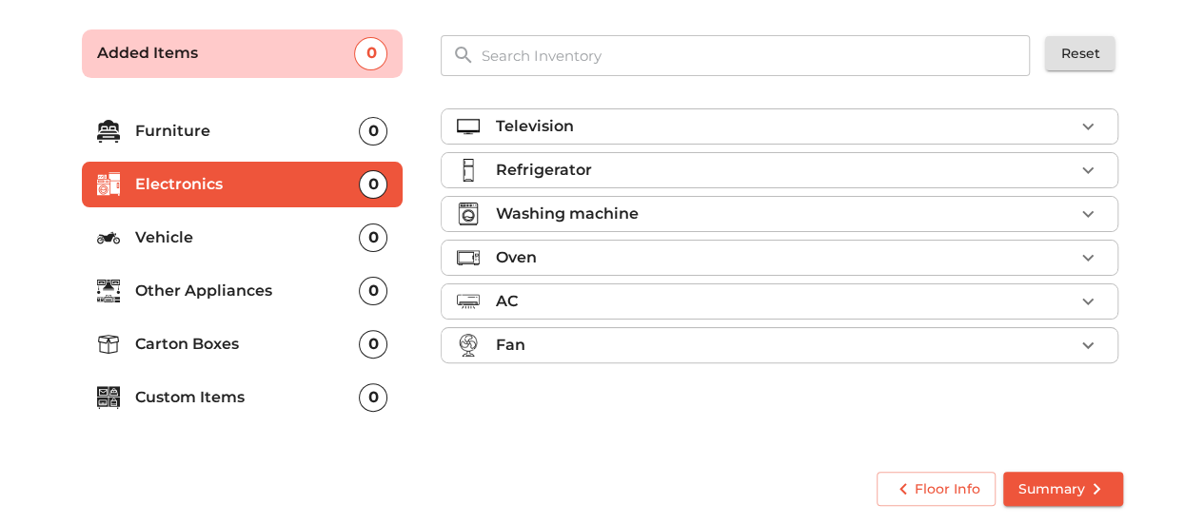
click at [1090, 219] on icon "button" at bounding box center [1087, 214] width 23 height 23
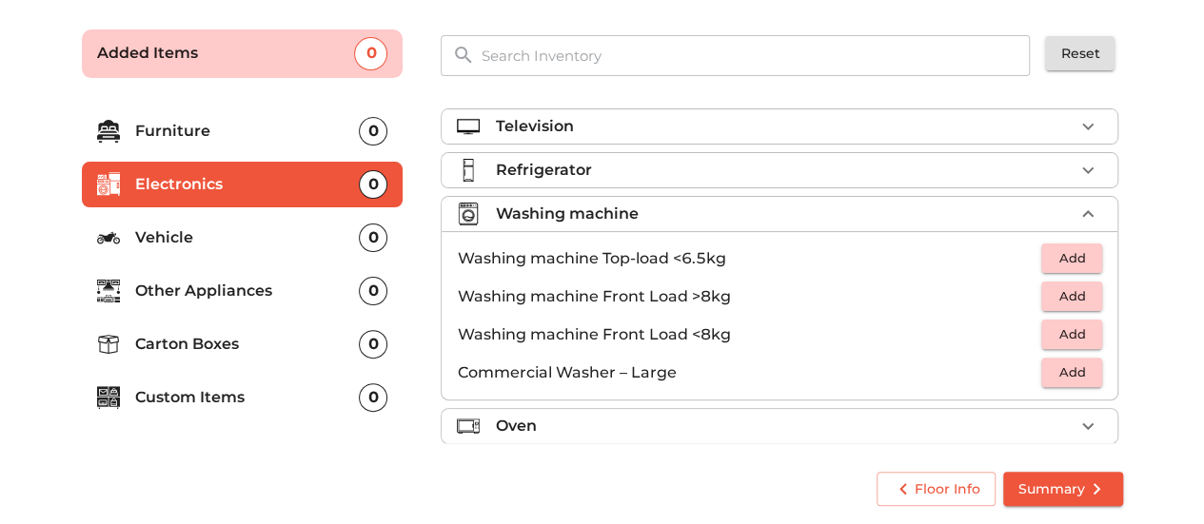
click at [1064, 293] on span "Add" at bounding box center [1071, 296] width 42 height 22
click at [211, 293] on p "Other Appliances" at bounding box center [247, 291] width 225 height 23
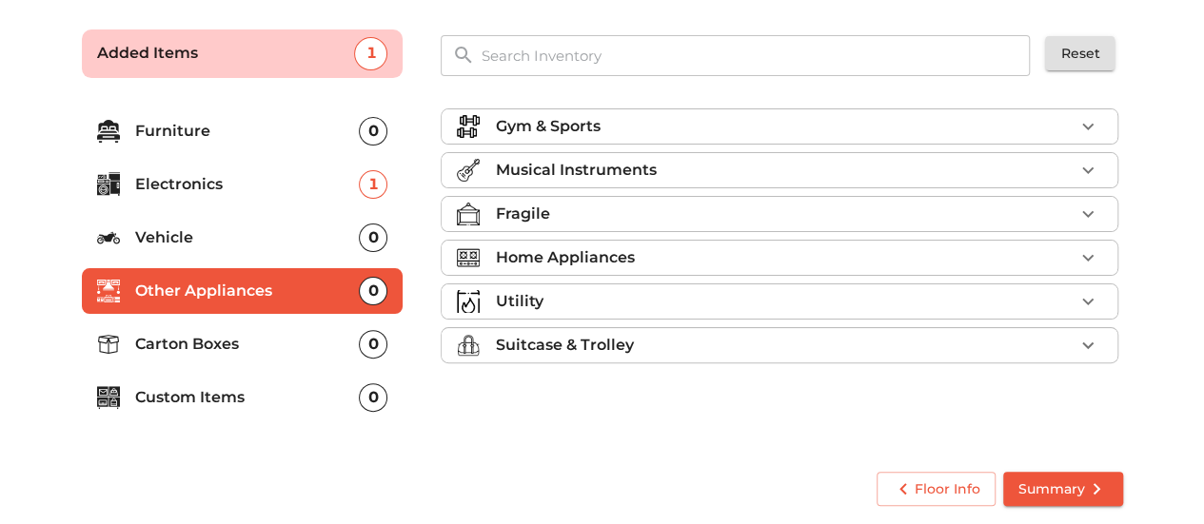
click at [596, 128] on p "Gym & Sports" at bounding box center [547, 126] width 105 height 23
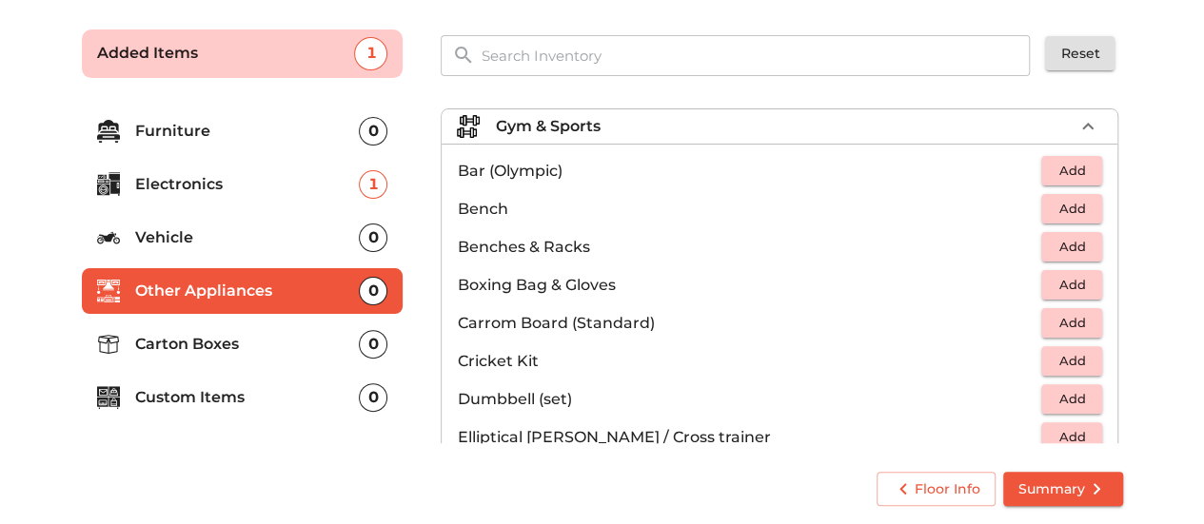
click at [1056, 402] on span "Add" at bounding box center [1071, 399] width 42 height 22
click at [226, 345] on p "Carton Boxes" at bounding box center [247, 344] width 225 height 23
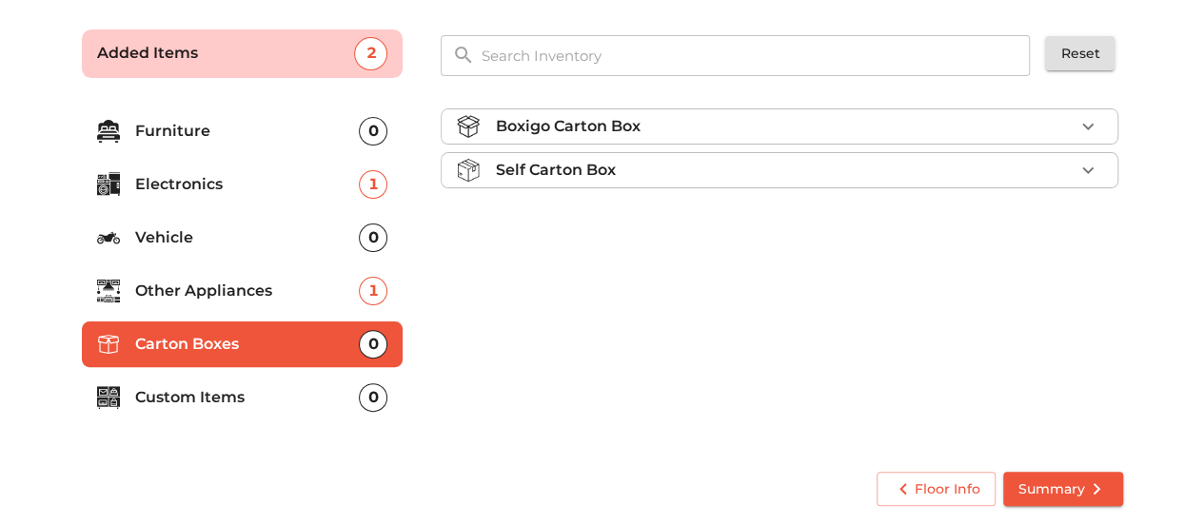
click at [1041, 127] on div "Boxigo Carton Box" at bounding box center [784, 126] width 579 height 23
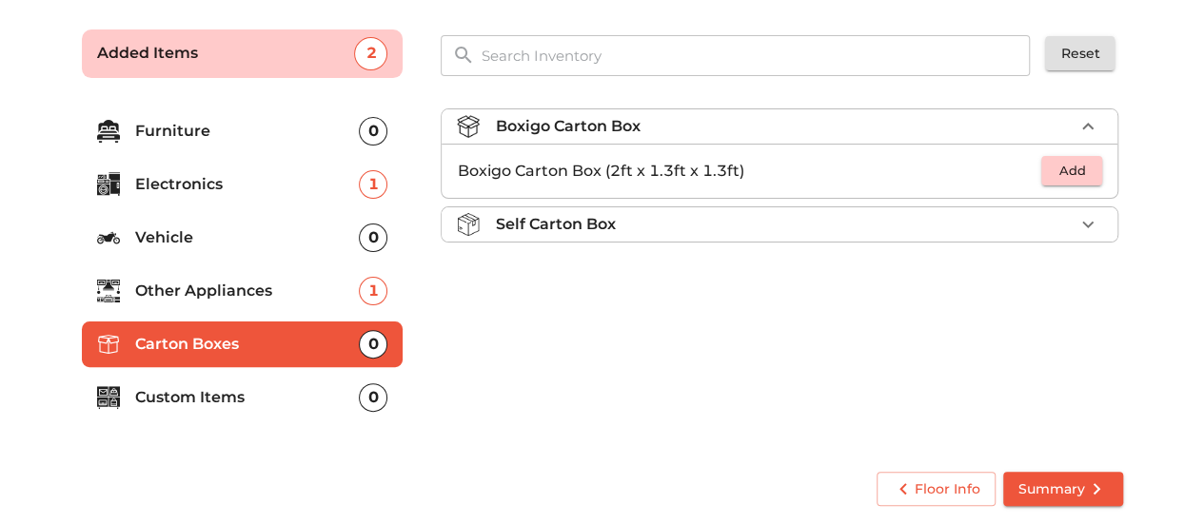
click at [1060, 170] on span "Add" at bounding box center [1071, 171] width 42 height 22
click at [173, 402] on p "Custom Items" at bounding box center [247, 397] width 225 height 23
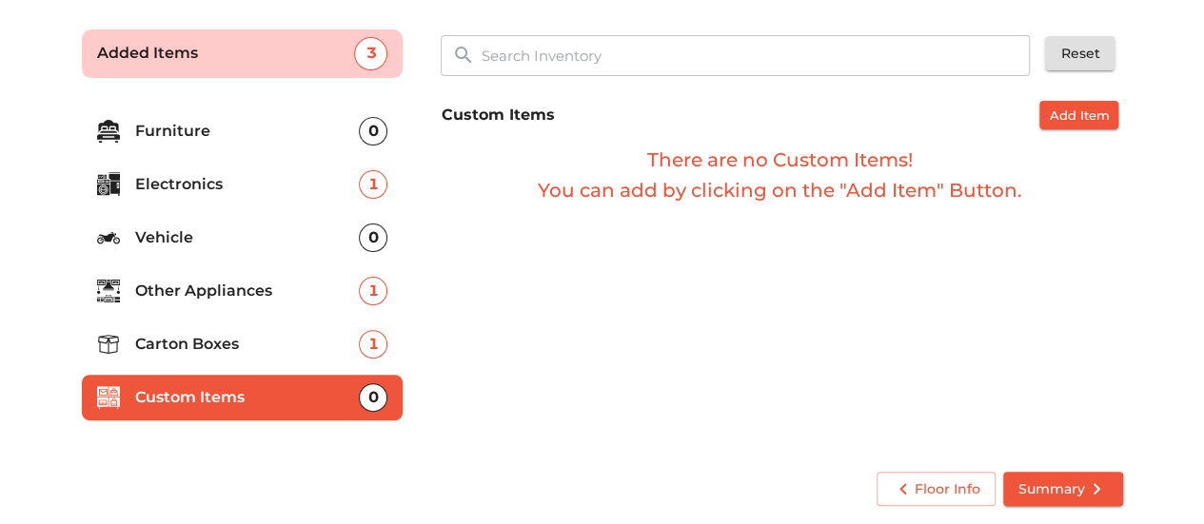
click at [1049, 485] on span "Summary" at bounding box center [1062, 490] width 89 height 24
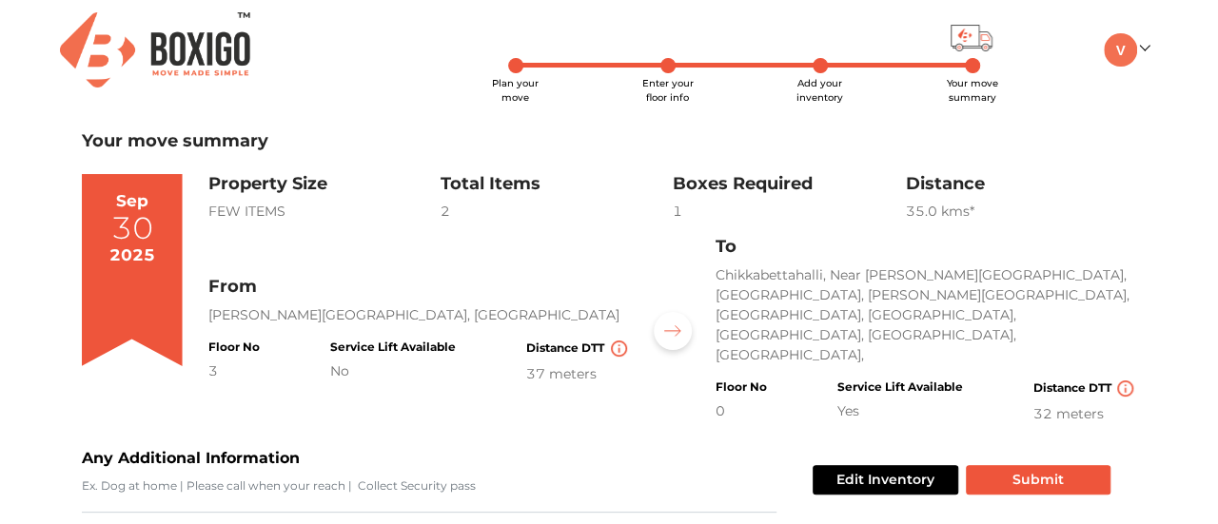
scroll to position [284, 0]
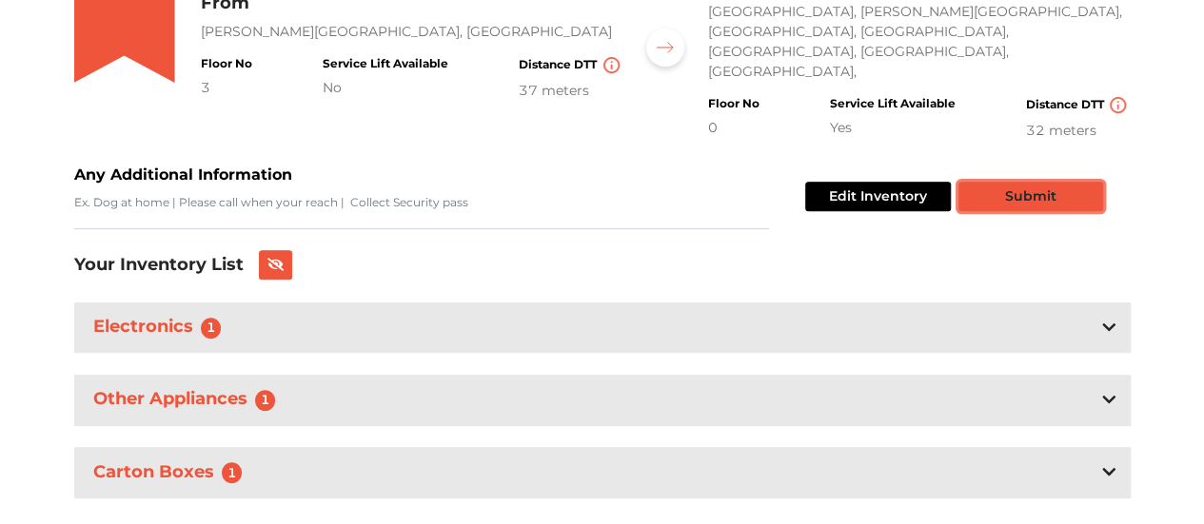
click at [1033, 182] on button "Submit" at bounding box center [1030, 196] width 145 height 29
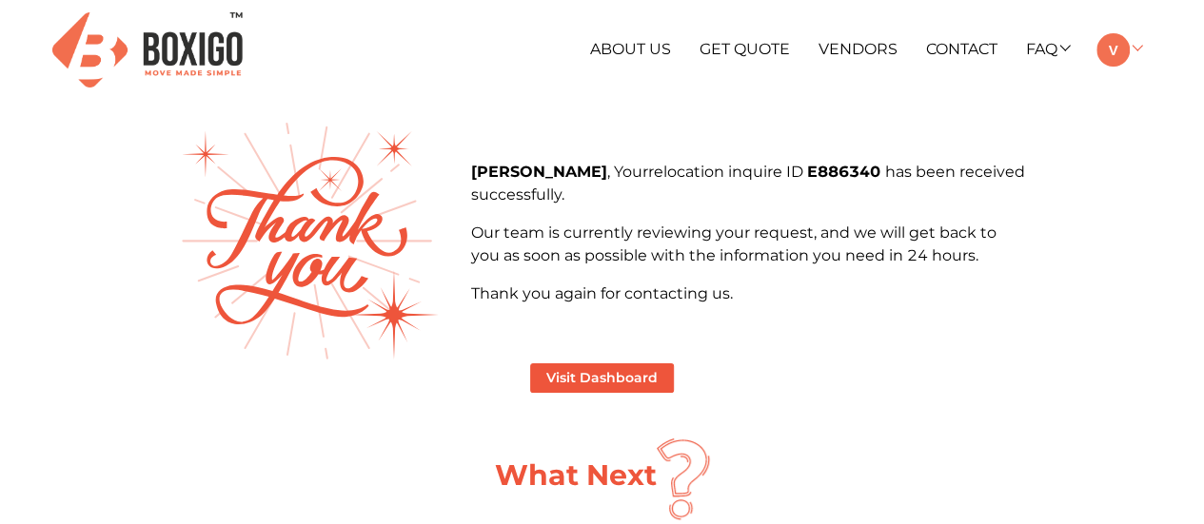
click at [1137, 47] on link at bounding box center [1118, 49] width 45 height 18
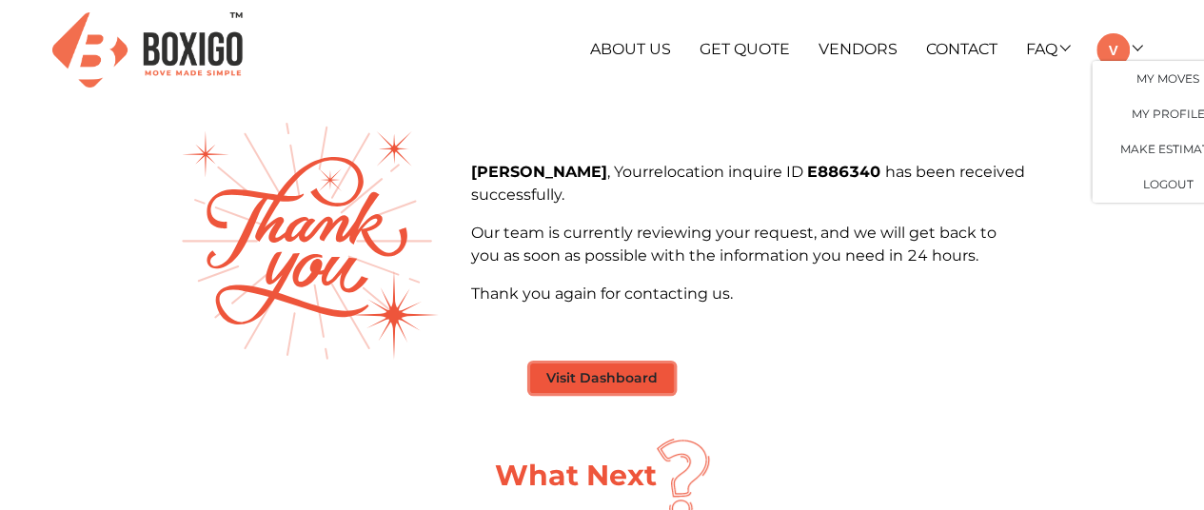
click at [569, 369] on button "Visit Dashboard" at bounding box center [602, 377] width 144 height 29
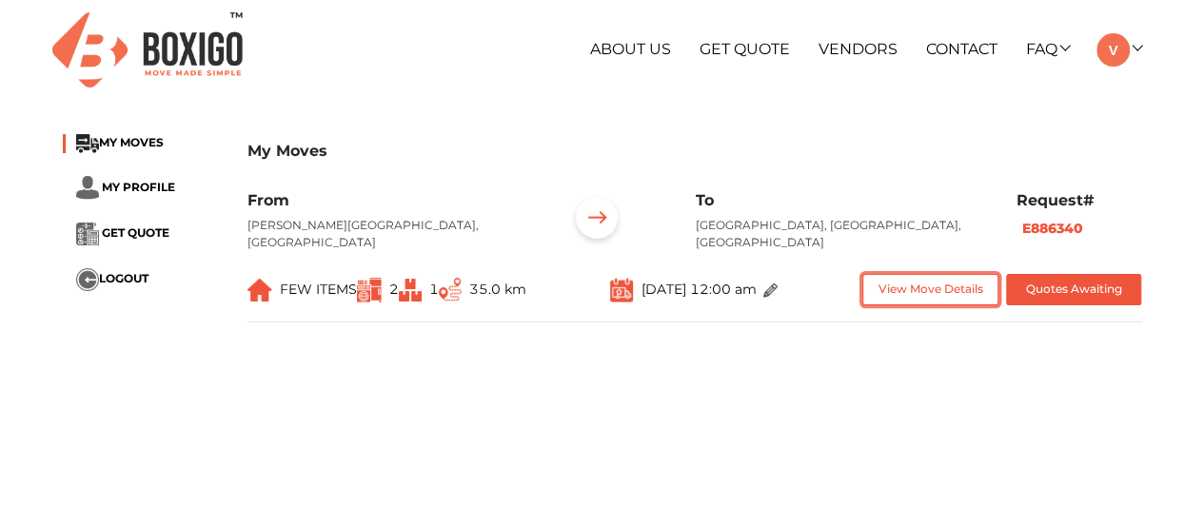
click at [905, 290] on button "View Move Details" at bounding box center [930, 289] width 136 height 31
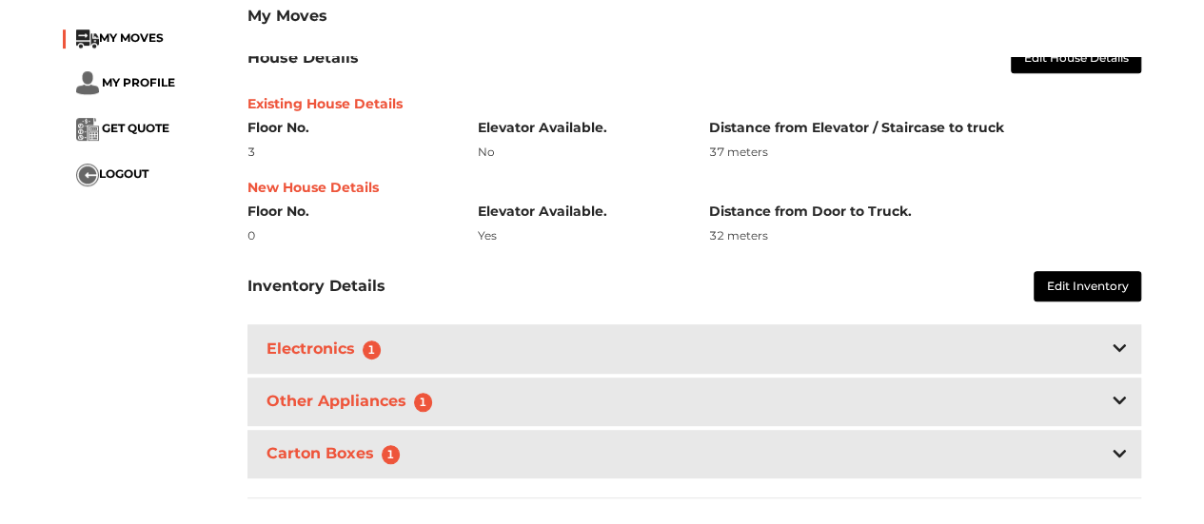
scroll to position [285, 0]
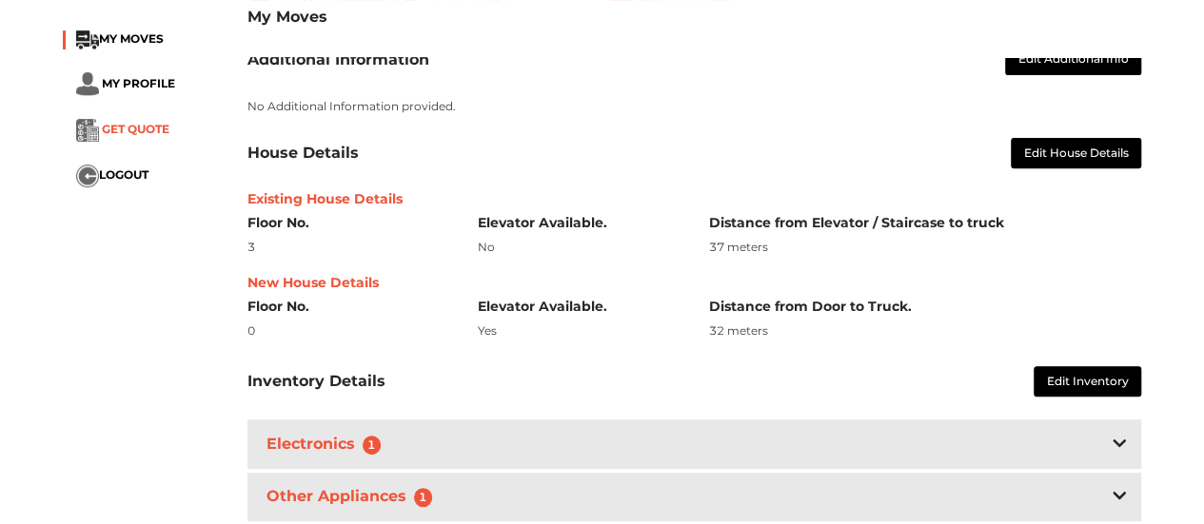
click at [139, 123] on span "GET QUOTE" at bounding box center [136, 129] width 68 height 14
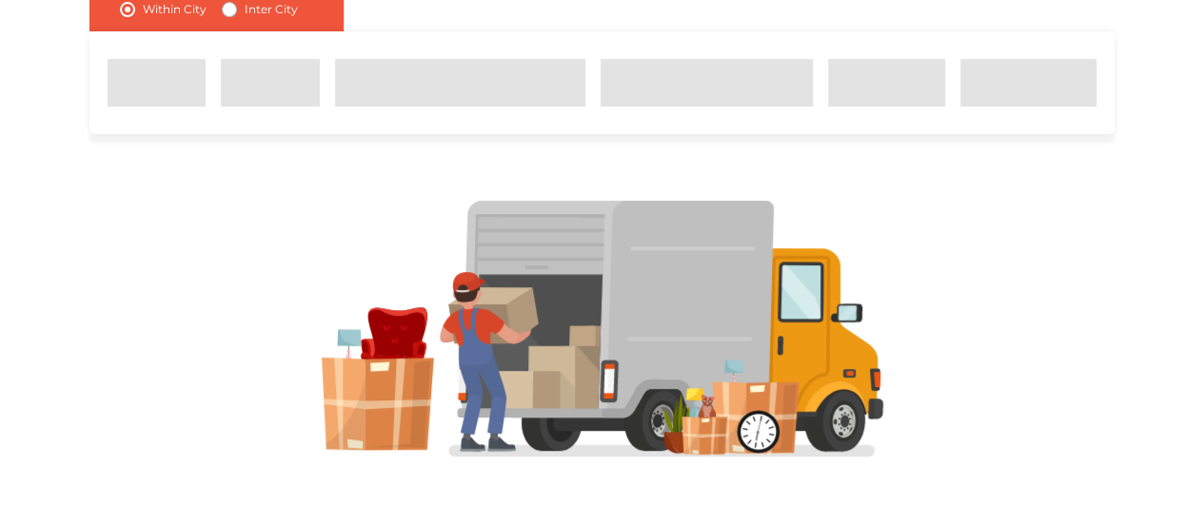
scroll to position [163, 0]
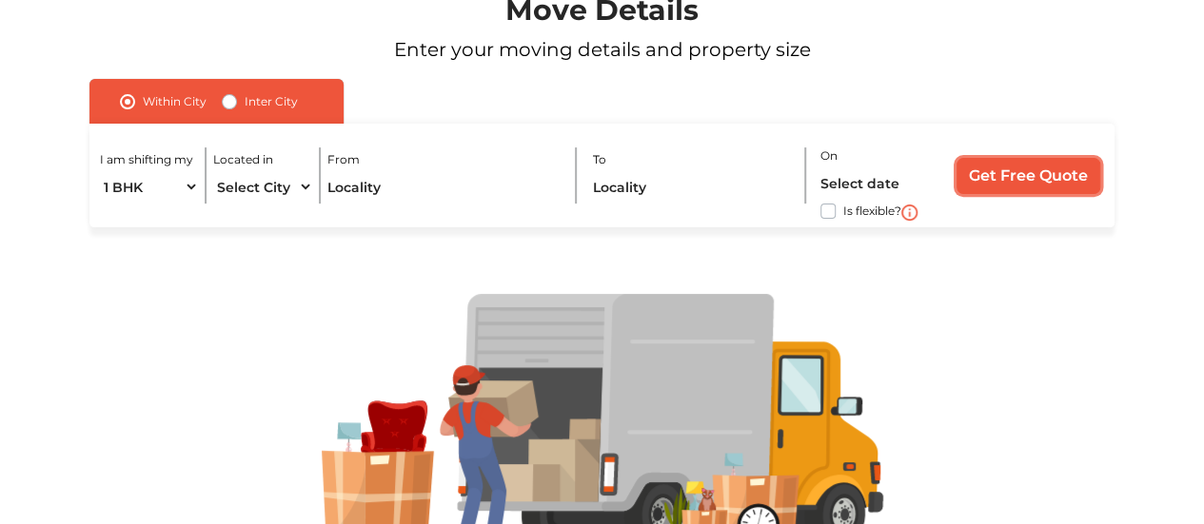
click at [1030, 176] on input "Get Free Quote" at bounding box center [1028, 176] width 144 height 36
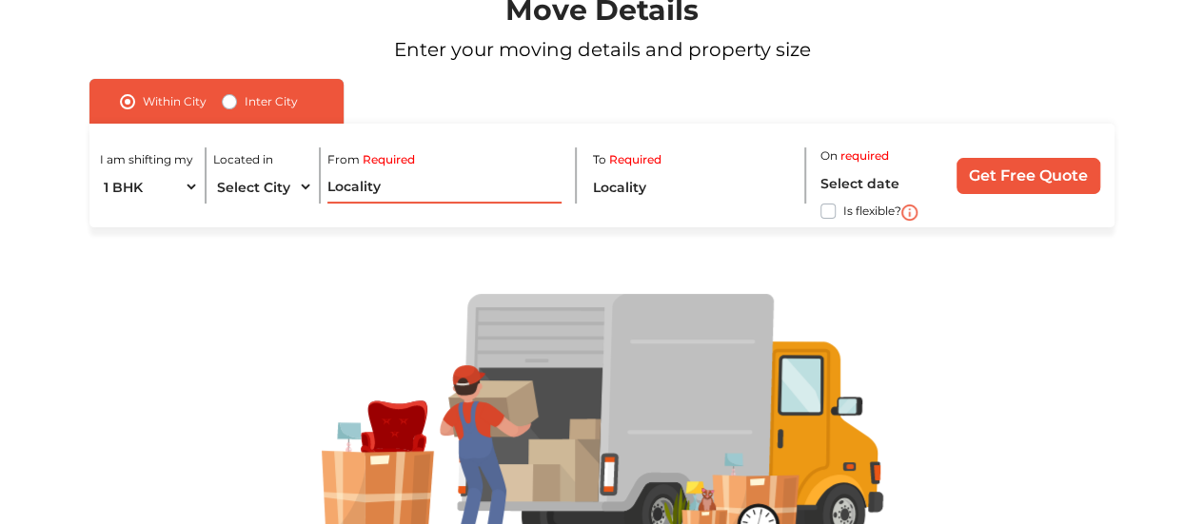
click at [373, 193] on input "text" at bounding box center [444, 186] width 234 height 33
click at [186, 184] on select "1 BHK 2 BHK 3 BHK 3 + BHK FEW ITEMS" at bounding box center [149, 186] width 99 height 33
click at [184, 186] on select "1 BHK 2 BHK 3 BHK 3 + BHK FEW ITEMS" at bounding box center [149, 186] width 99 height 33
click at [284, 180] on select "Select City [GEOGRAPHIC_DATA] [GEOGRAPHIC_DATA] [GEOGRAPHIC_DATA] [GEOGRAPHIC_D…" at bounding box center [262, 186] width 99 height 33
select select "[GEOGRAPHIC_DATA]"
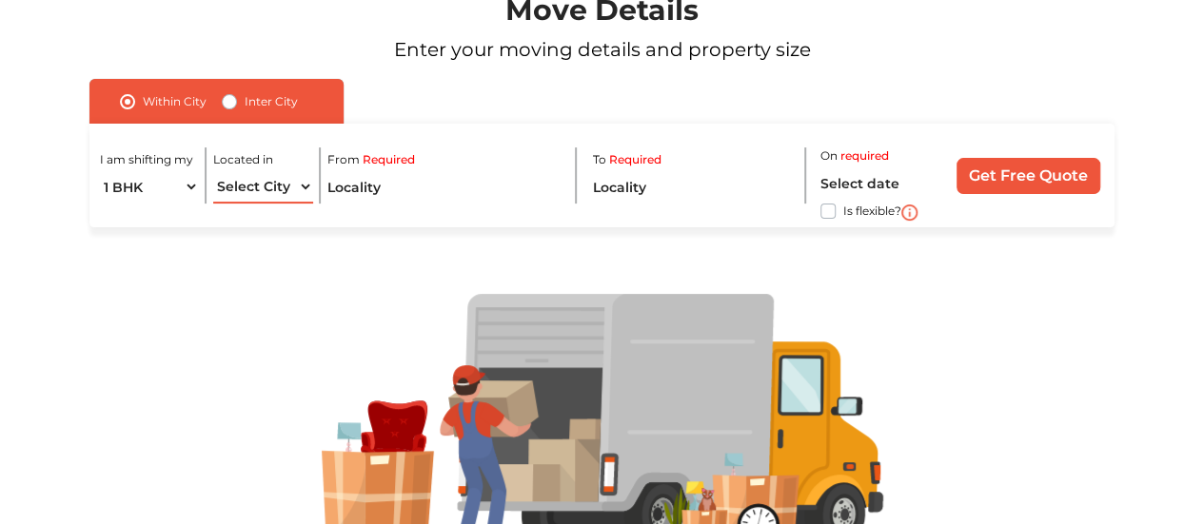
click at [213, 170] on select "Select City [GEOGRAPHIC_DATA] [GEOGRAPHIC_DATA] [GEOGRAPHIC_DATA] [GEOGRAPHIC_D…" at bounding box center [262, 186] width 99 height 33
click at [382, 193] on input "text" at bounding box center [444, 186] width 234 height 33
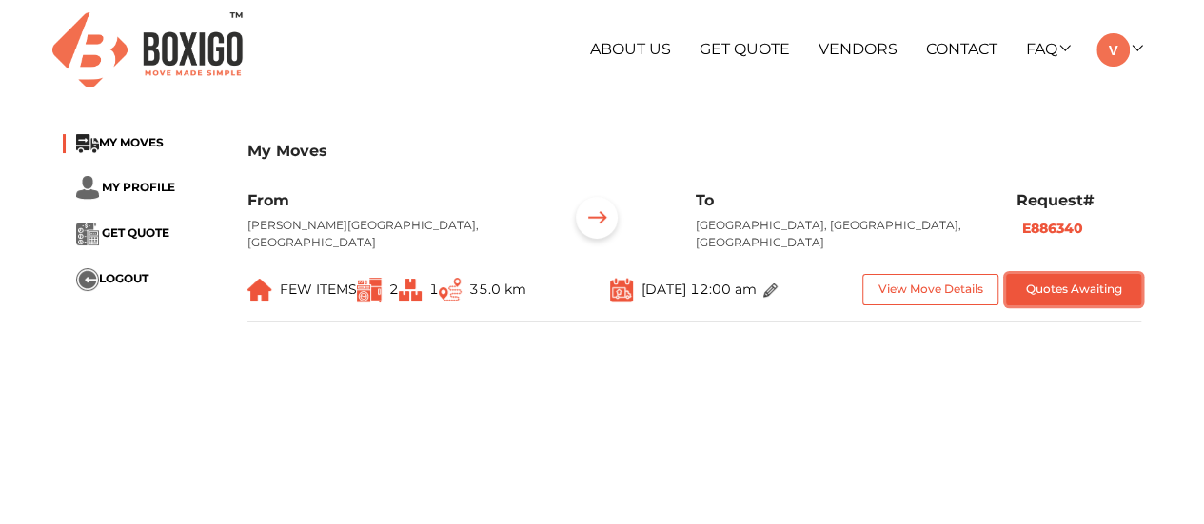
click at [1073, 280] on button "Quotes Awaiting" at bounding box center [1074, 289] width 136 height 31
click at [919, 298] on button "View Move Details" at bounding box center [930, 289] width 136 height 31
